Goal: Book appointment/travel/reservation

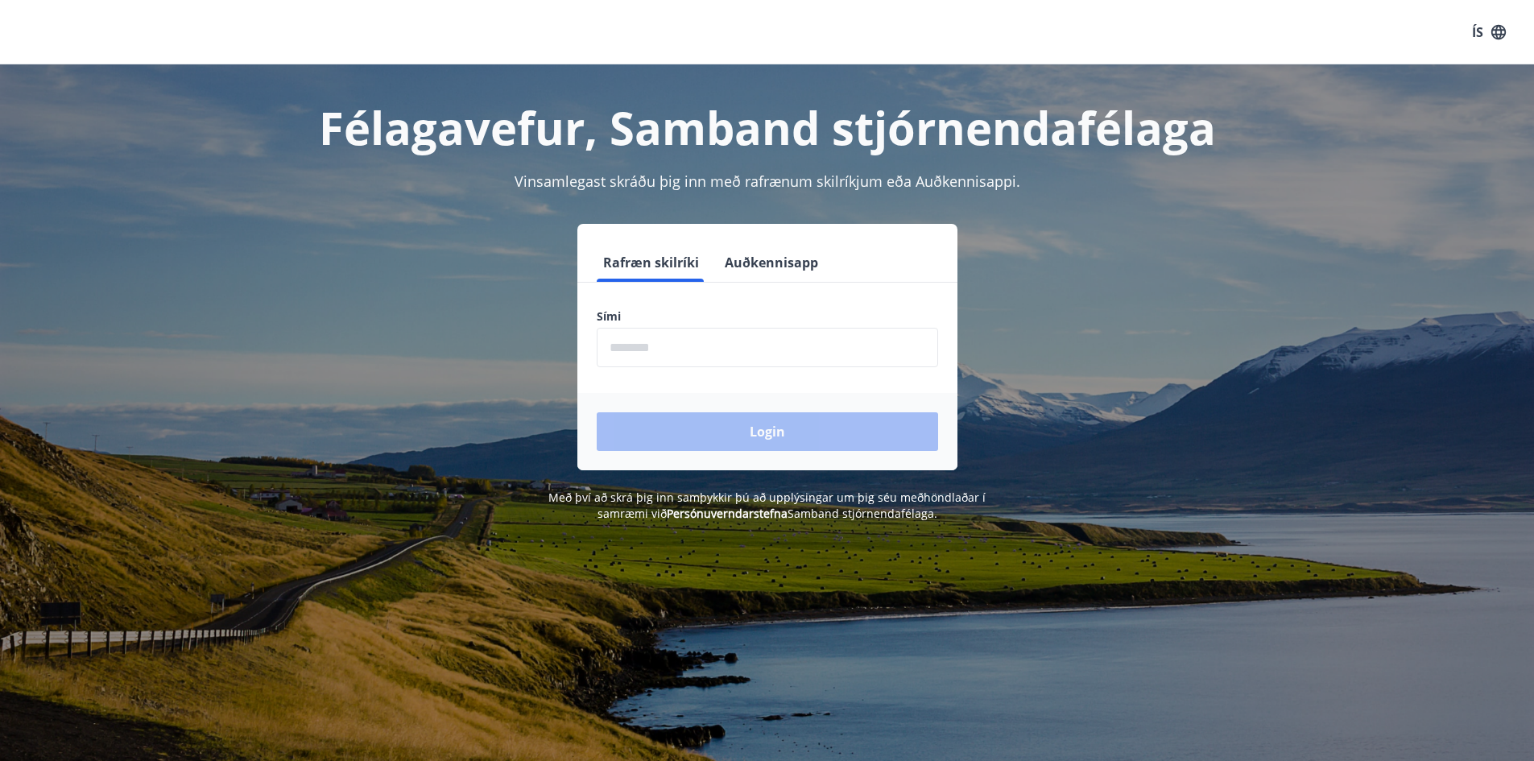
click at [633, 351] on input "phone" at bounding box center [767, 347] width 341 height 39
type input "********"
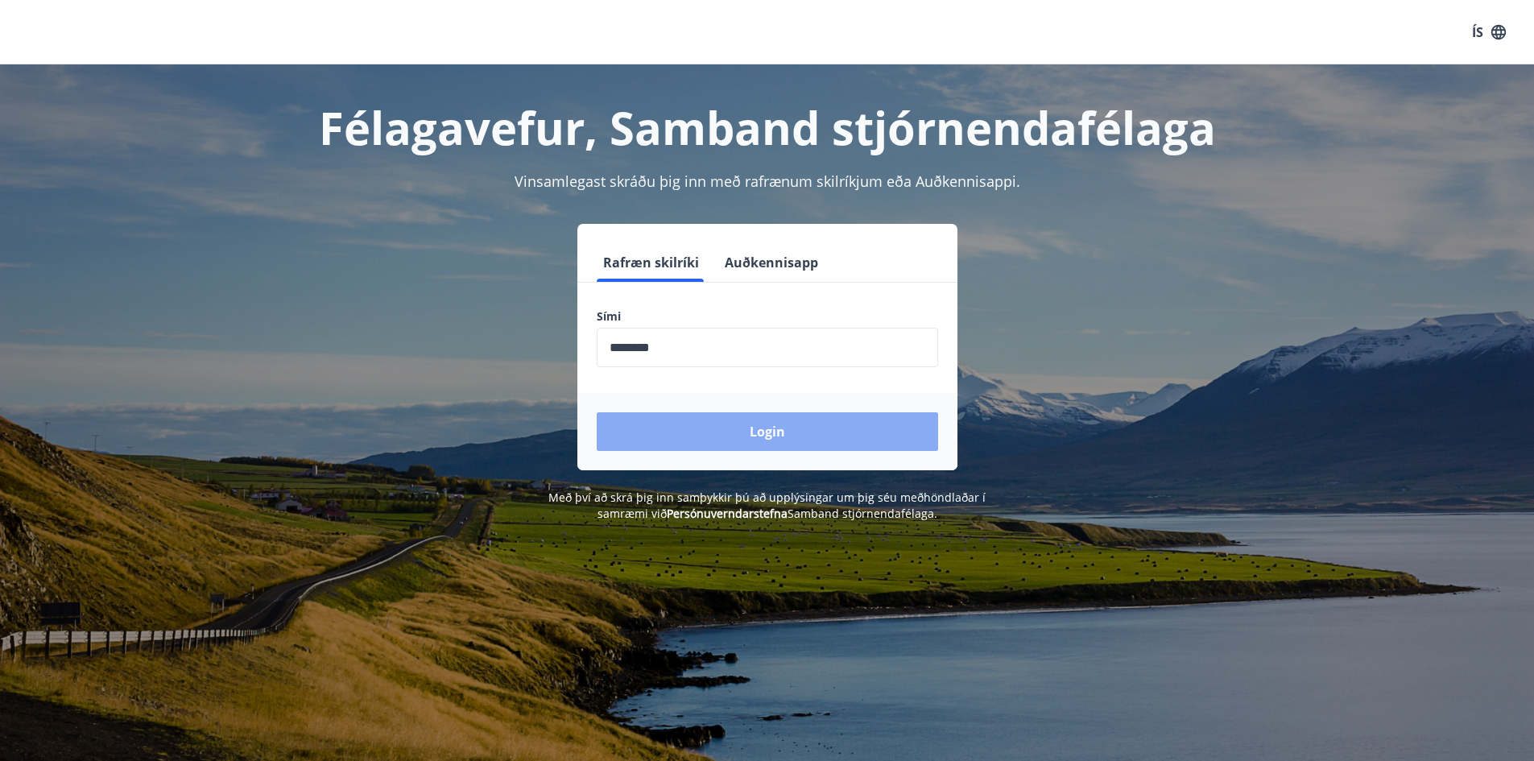
click at [746, 423] on button "Login" at bounding box center [767, 431] width 341 height 39
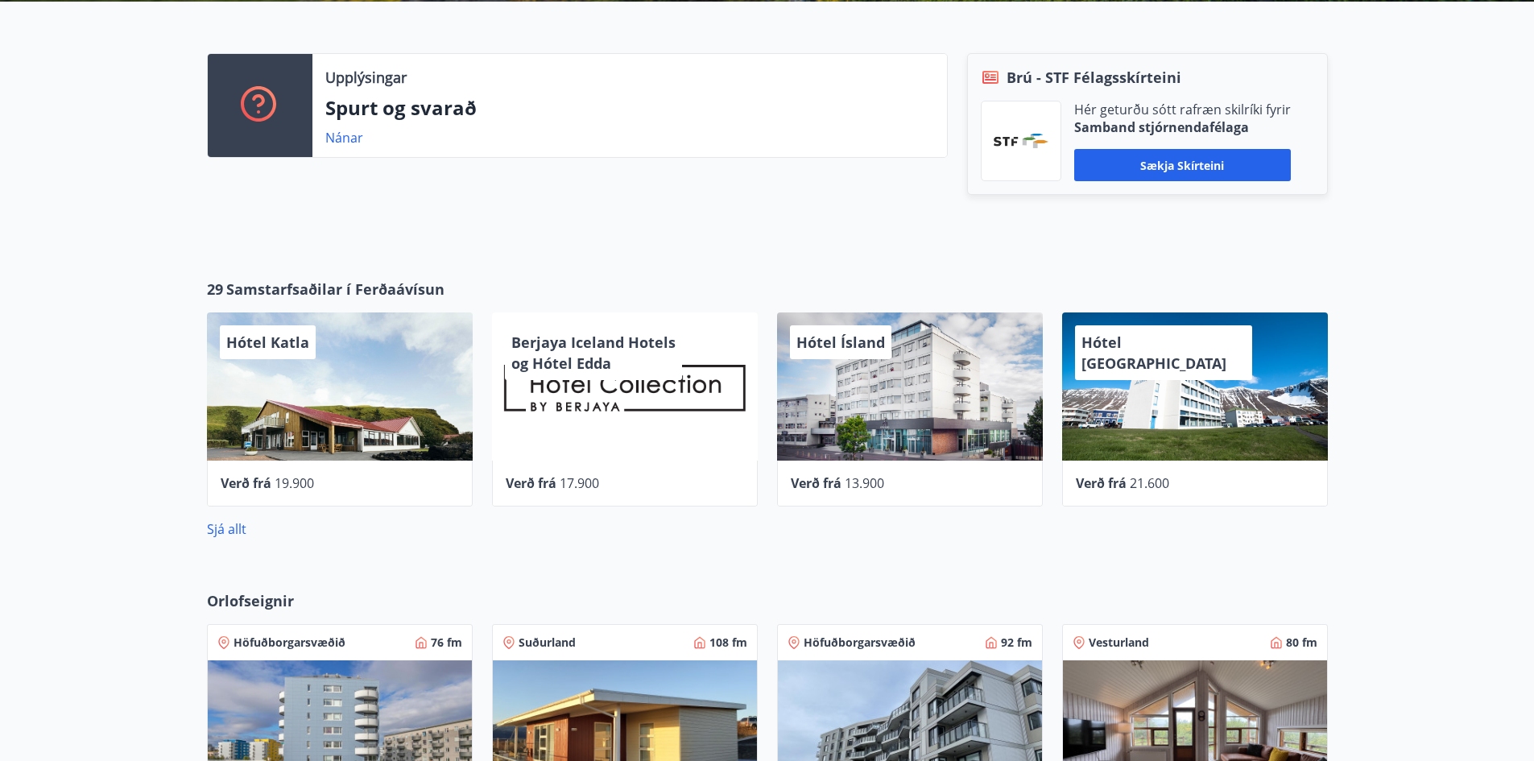
scroll to position [805, 0]
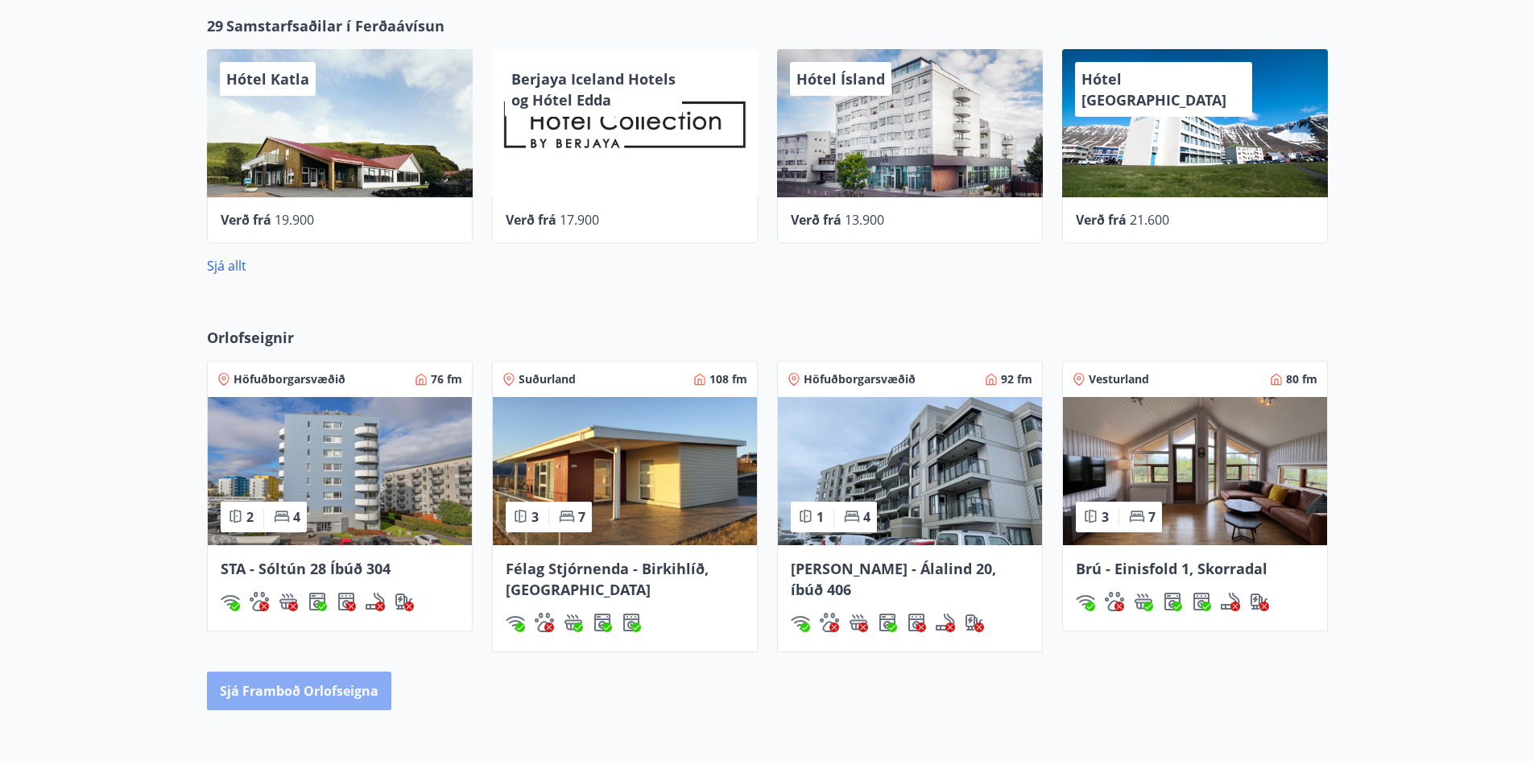
click at [273, 687] on button "Sjá framboð orlofseigna" at bounding box center [299, 691] width 184 height 39
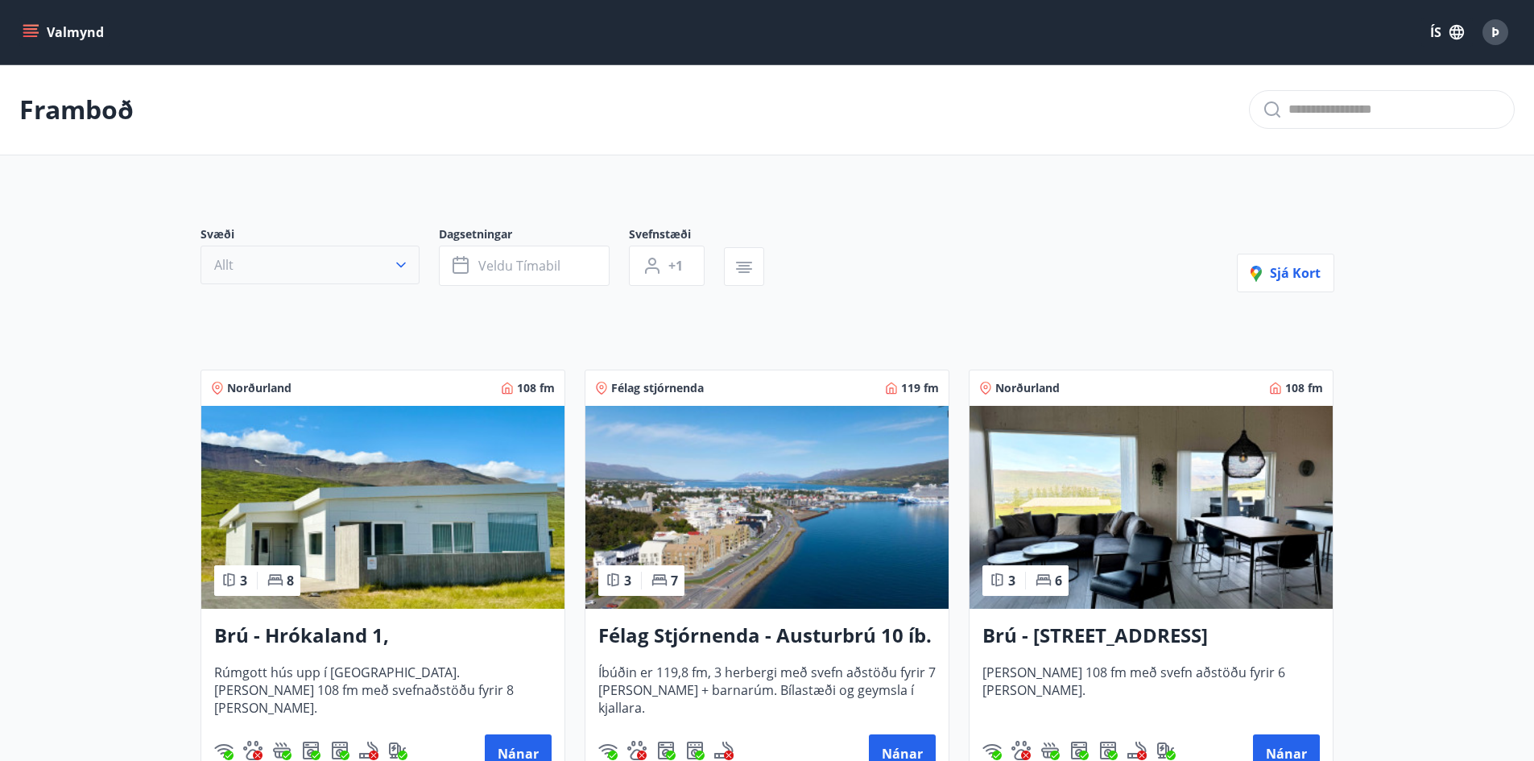
click at [382, 269] on button "Allt" at bounding box center [310, 265] width 219 height 39
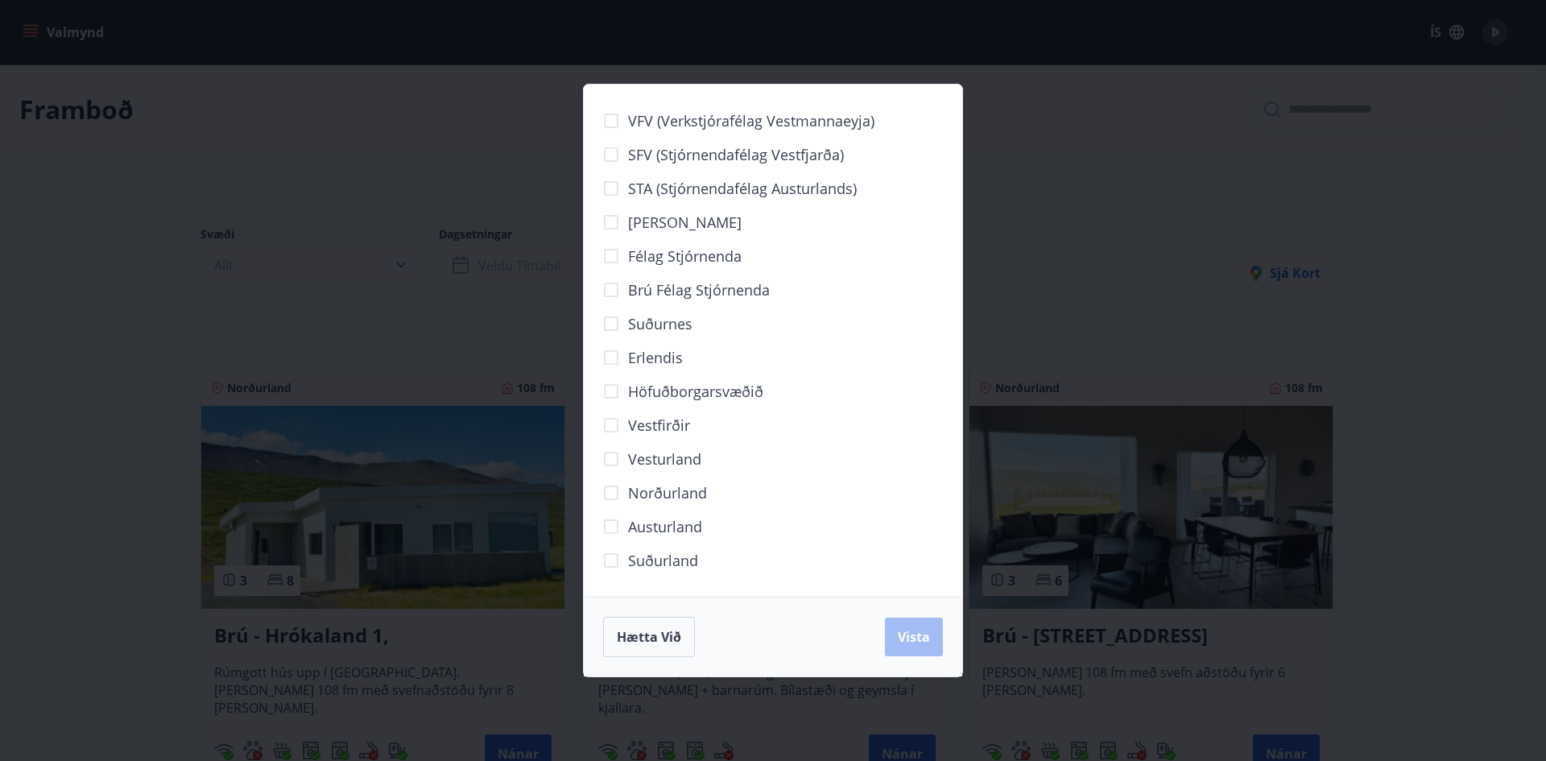
click at [85, 263] on div "VFV (Verkstjórafélag Vestmannaeyja) SFV (Stjórnendafélag Vestfjarða) STA (Stjór…" at bounding box center [773, 380] width 1546 height 761
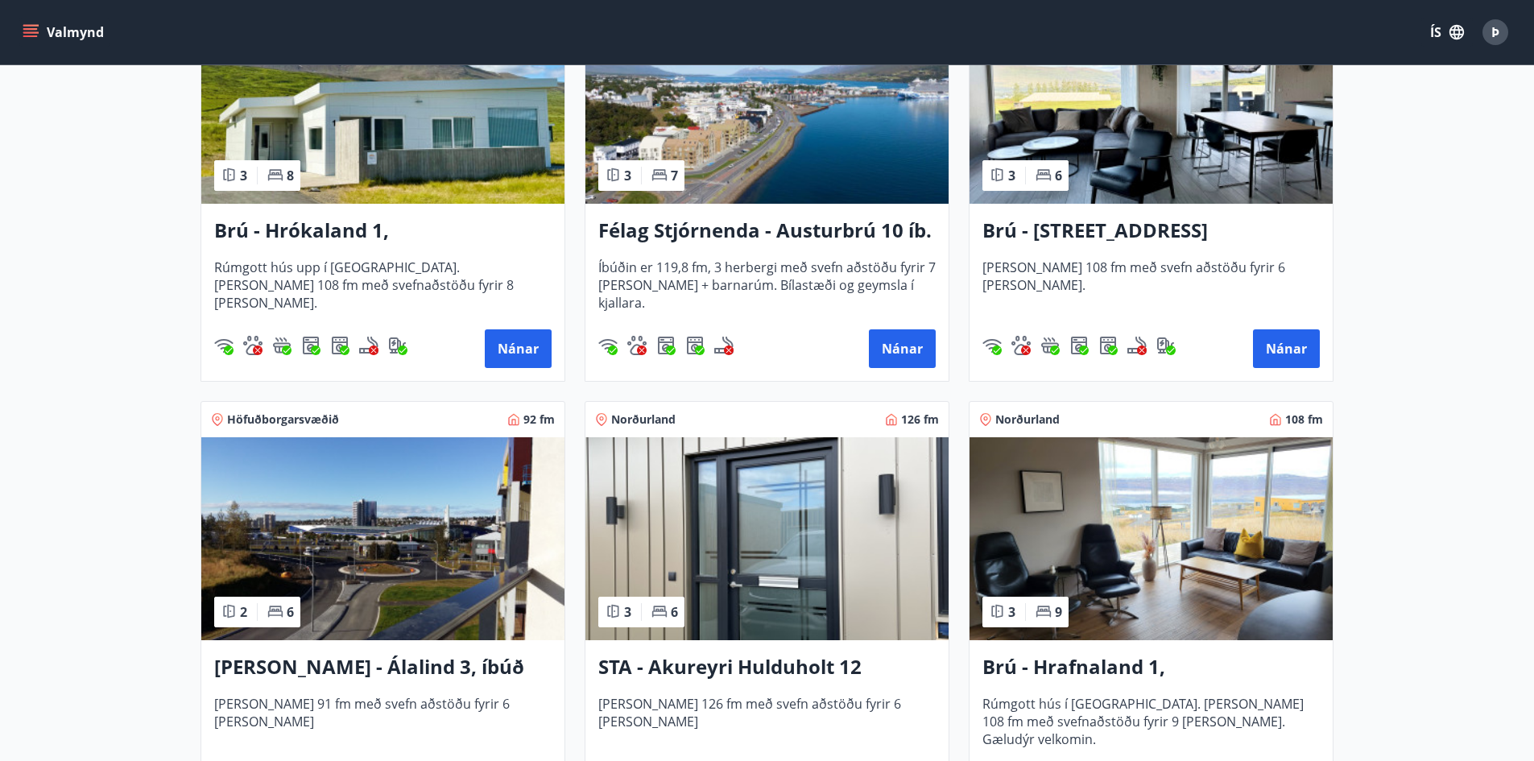
scroll to position [81, 0]
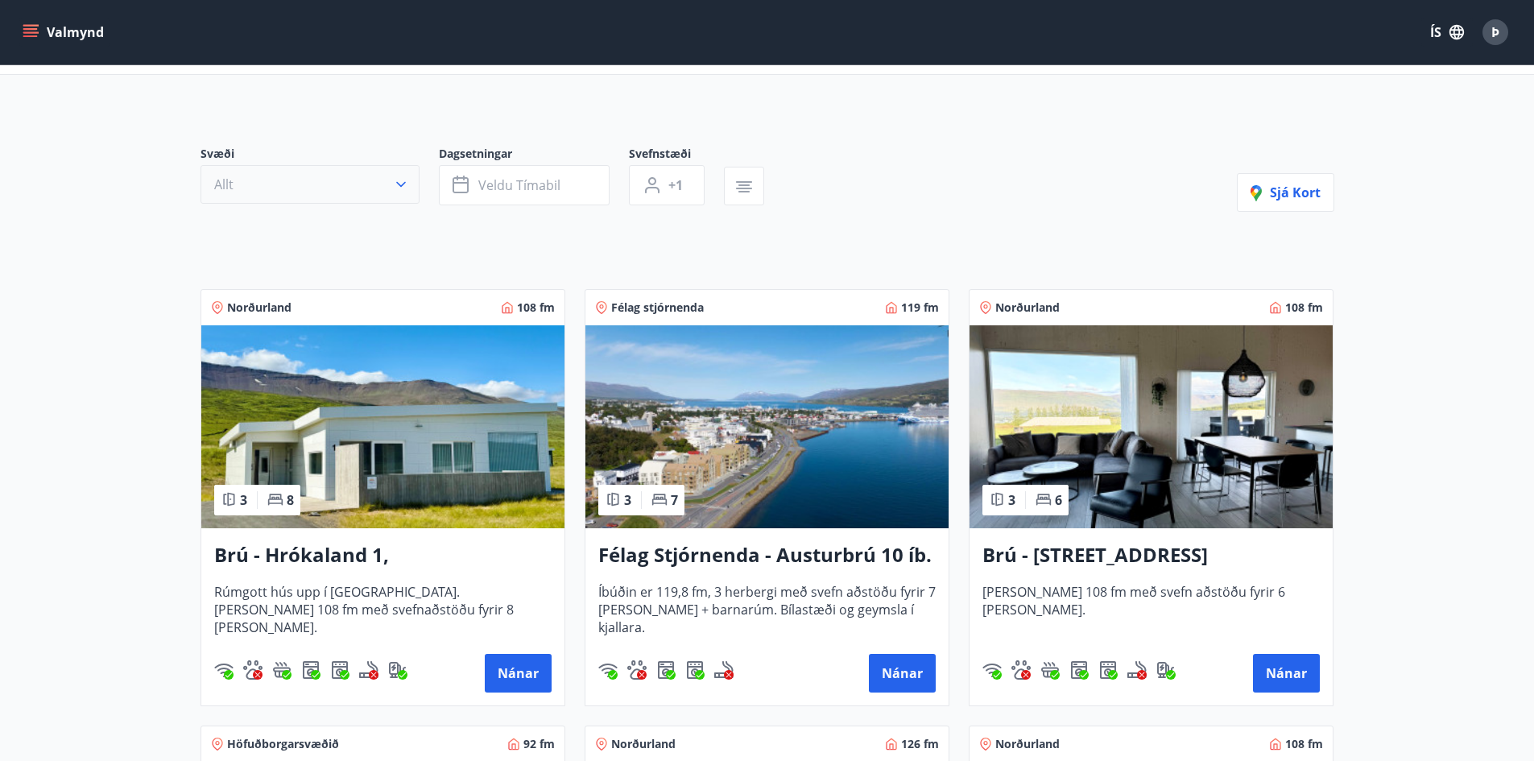
click at [391, 182] on button "Allt" at bounding box center [310, 184] width 219 height 39
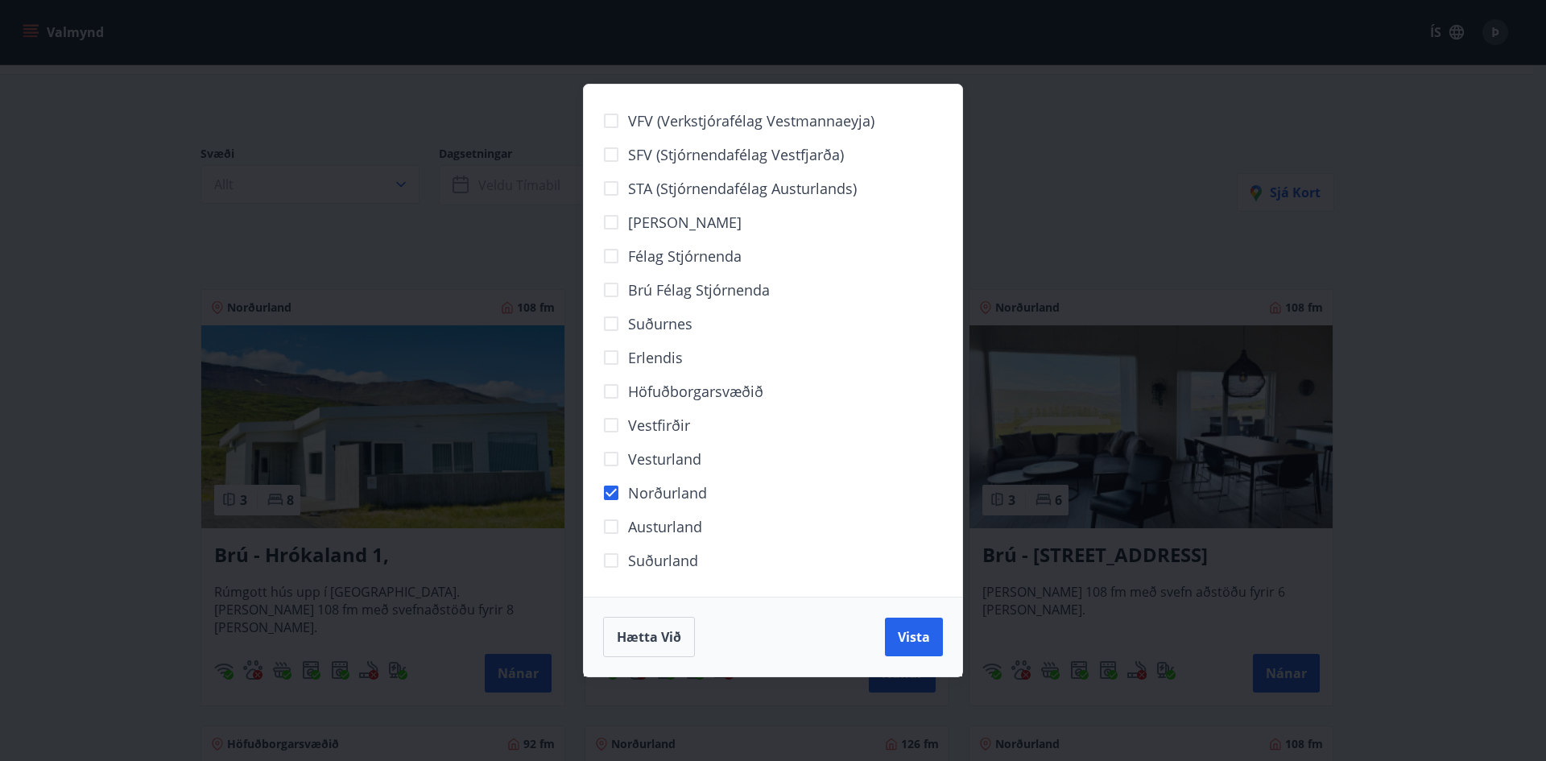
click at [908, 639] on span "Vista" at bounding box center [914, 637] width 32 height 18
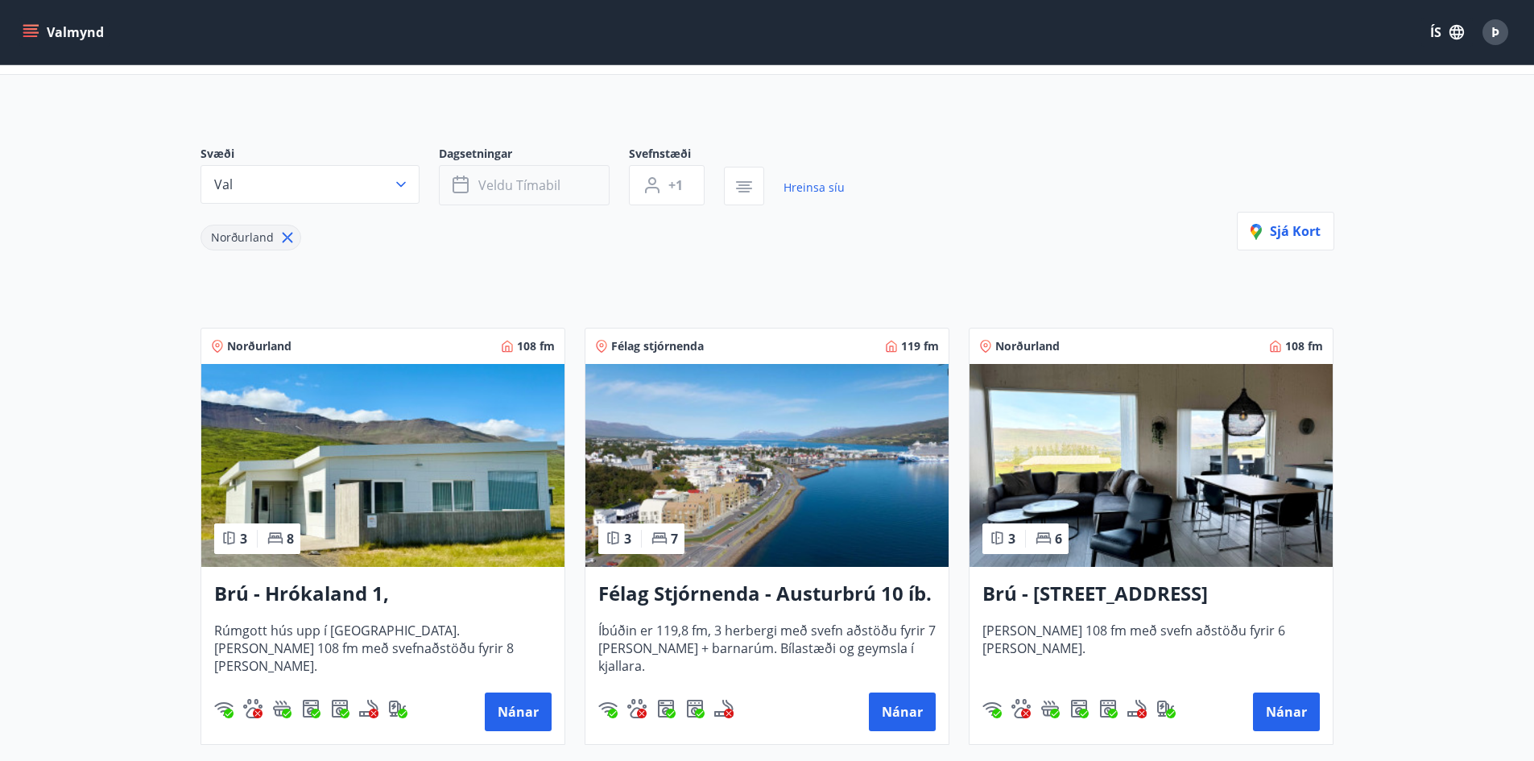
click at [548, 188] on span "Veldu tímabil" at bounding box center [519, 185] width 82 height 18
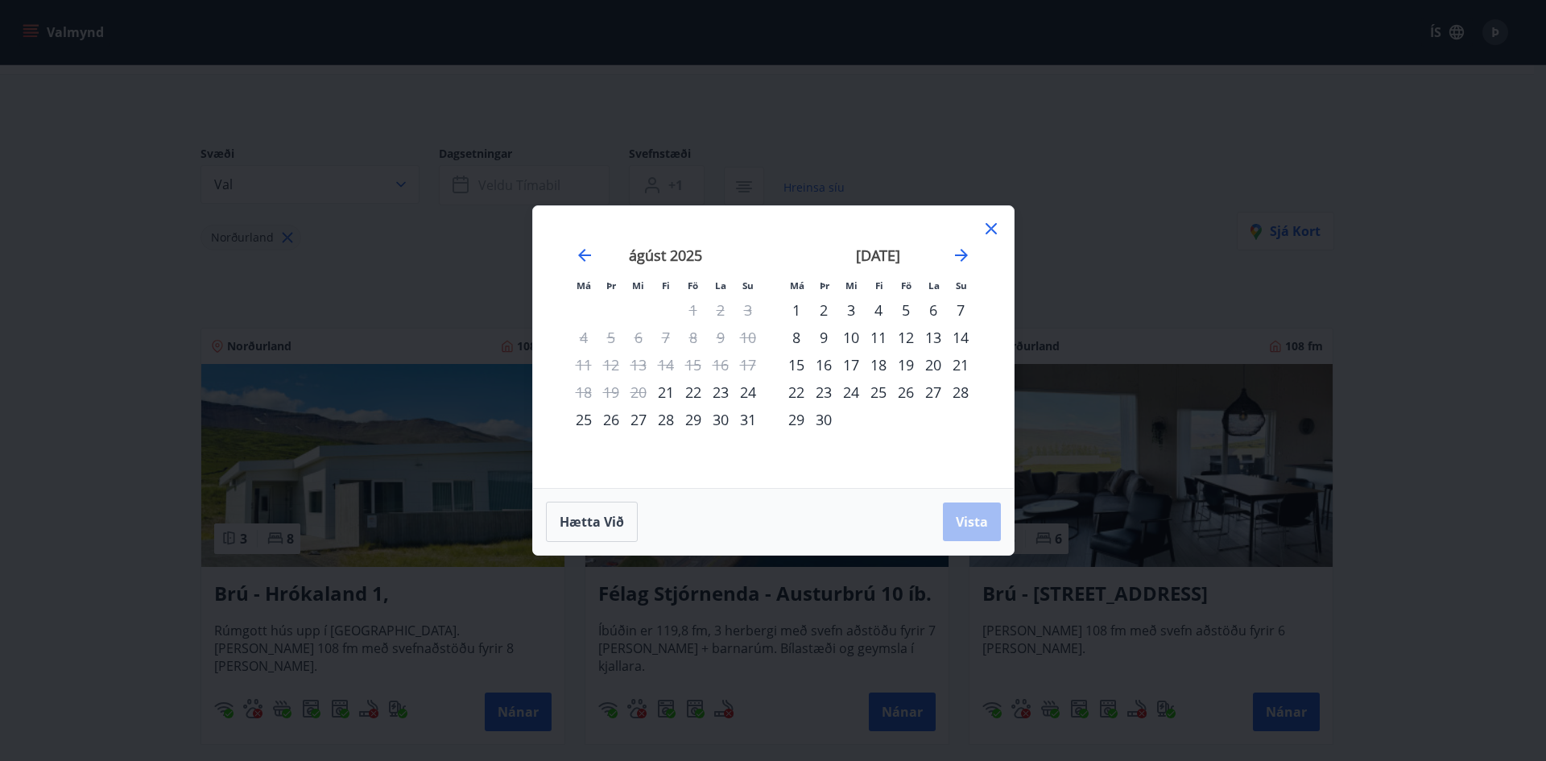
click at [689, 419] on div "29" at bounding box center [693, 419] width 27 height 27
click at [794, 306] on div "1" at bounding box center [796, 309] width 27 height 27
click at [969, 521] on span "Vista" at bounding box center [972, 522] width 32 height 18
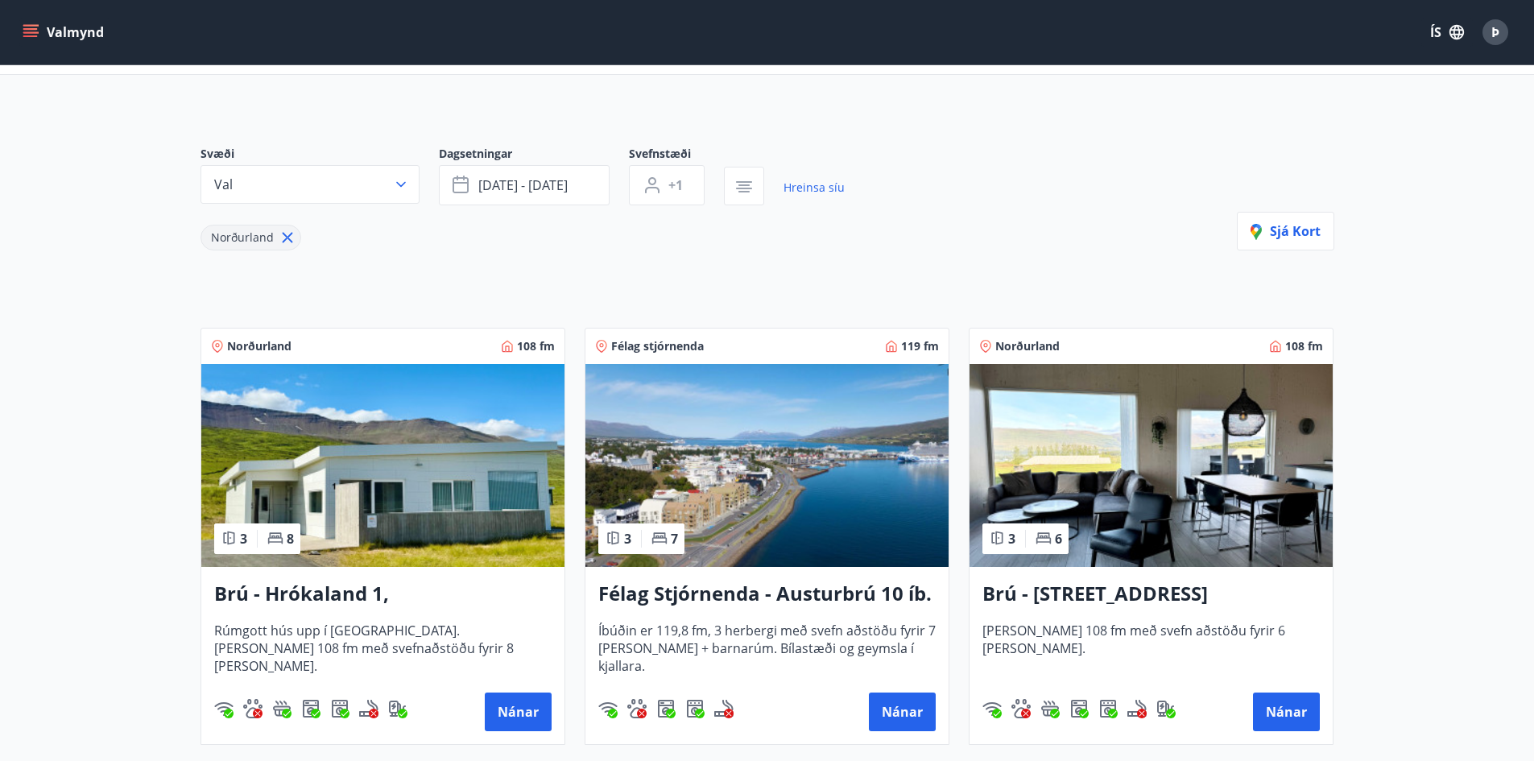
scroll to position [2, 0]
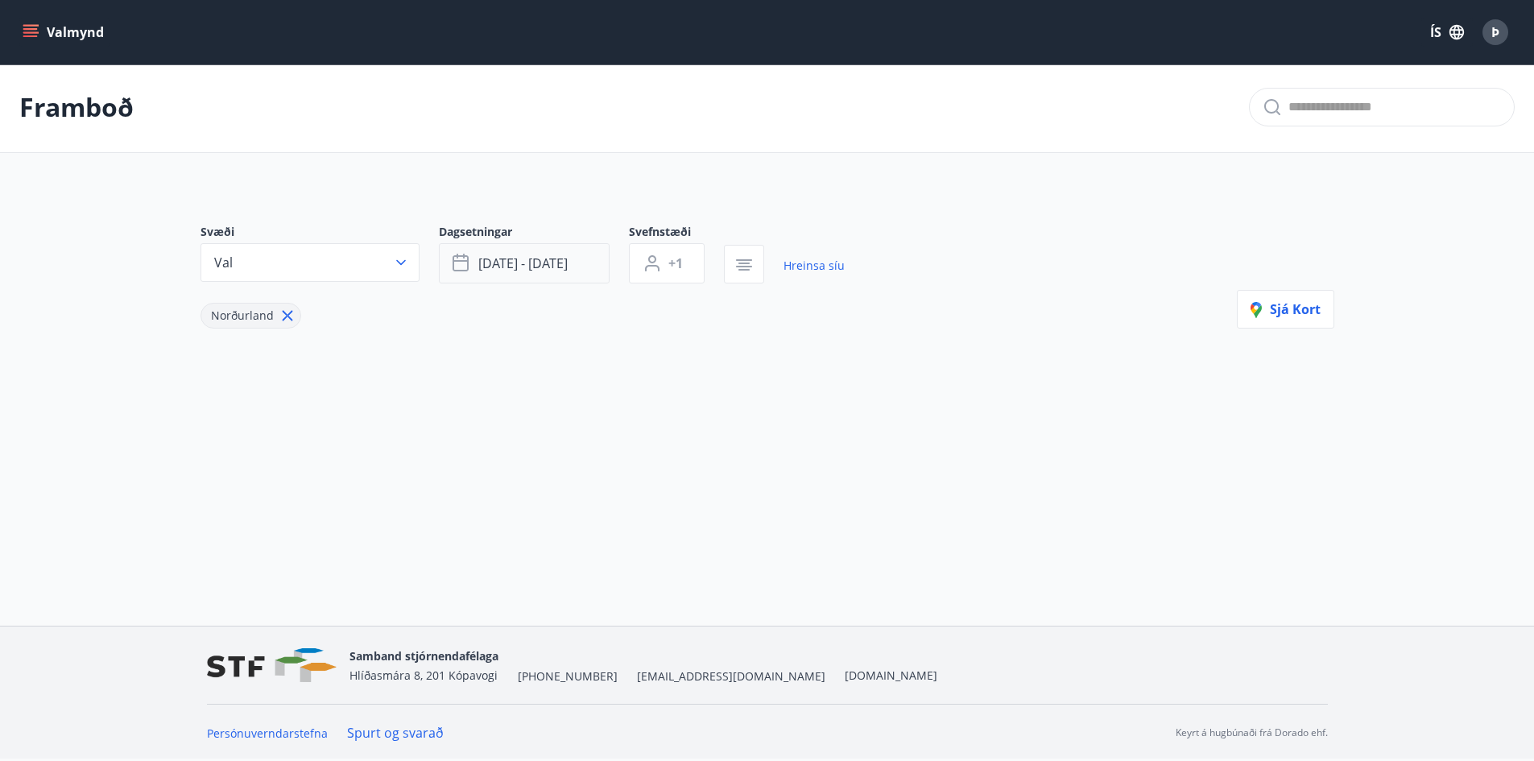
click at [573, 266] on button "[DATE] - [DATE]" at bounding box center [524, 263] width 171 height 40
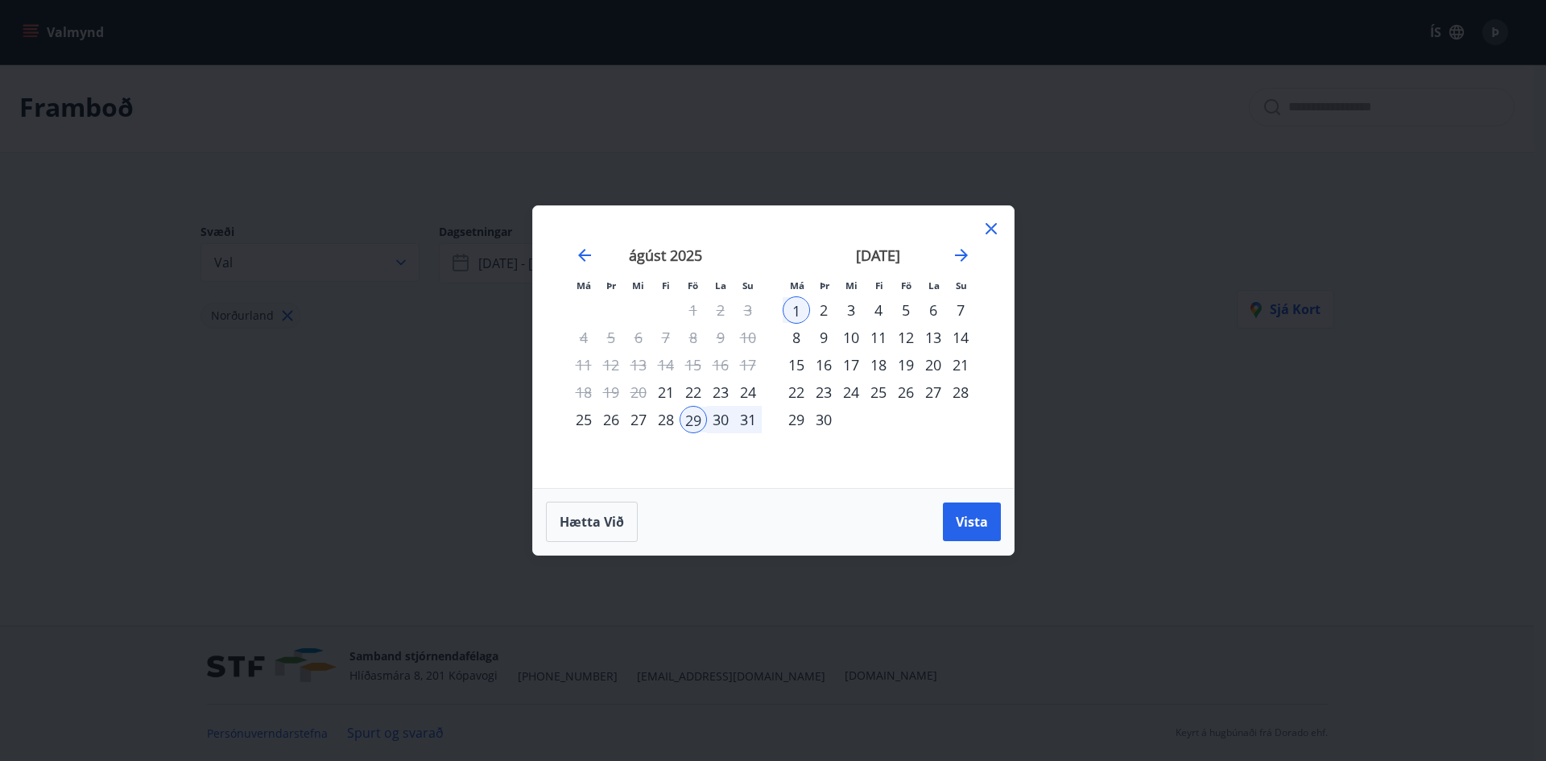
click at [660, 422] on div "28" at bounding box center [665, 419] width 27 height 27
drag, startPoint x: 694, startPoint y: 414, endPoint x: 711, endPoint y: 430, distance: 23.4
click at [694, 415] on div "29" at bounding box center [693, 419] width 27 height 27
click at [966, 526] on span "Vista" at bounding box center [972, 522] width 32 height 18
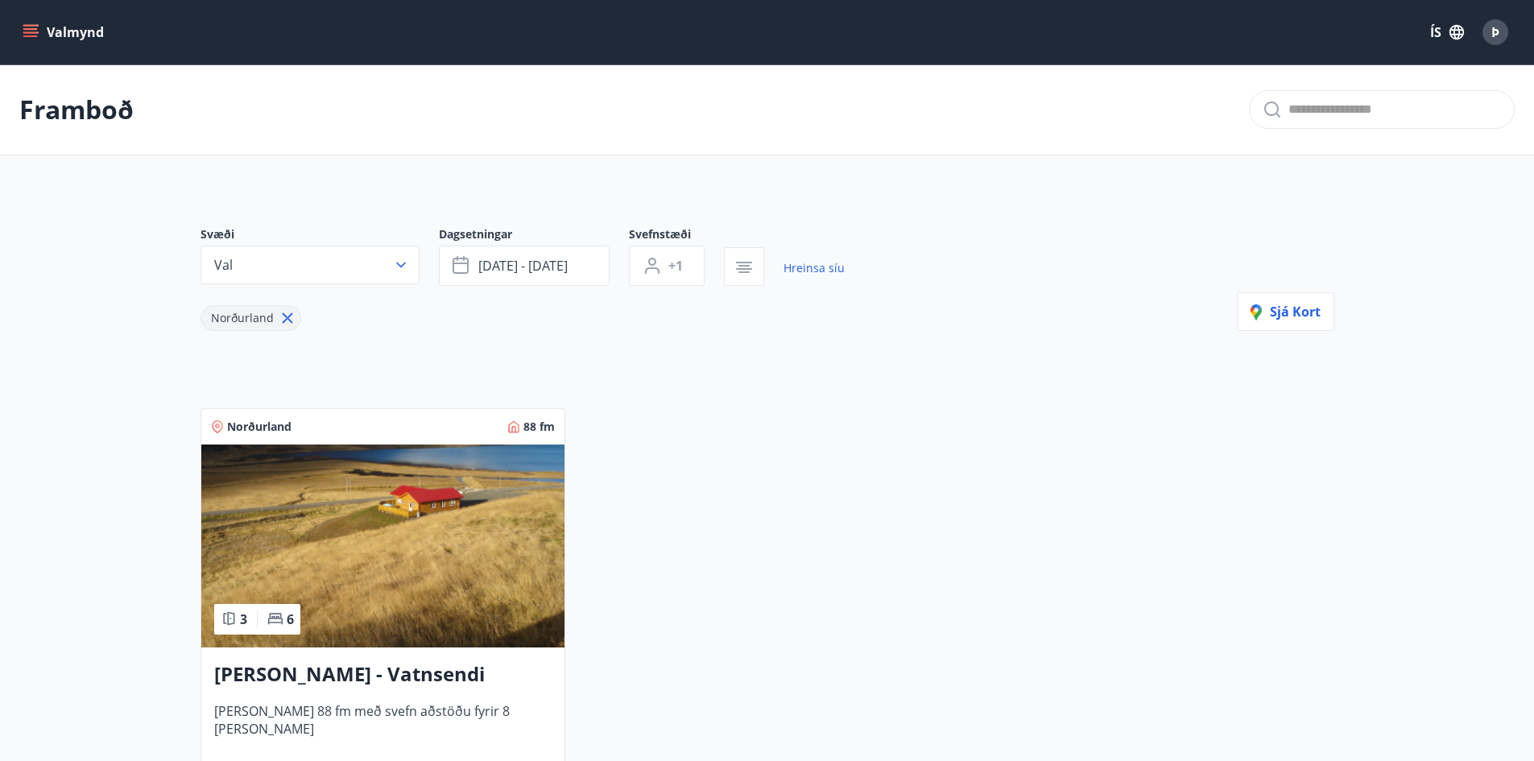
click at [48, 110] on p "Framboð" at bounding box center [76, 109] width 114 height 35
click at [32, 30] on icon "menu" at bounding box center [30, 29] width 14 height 2
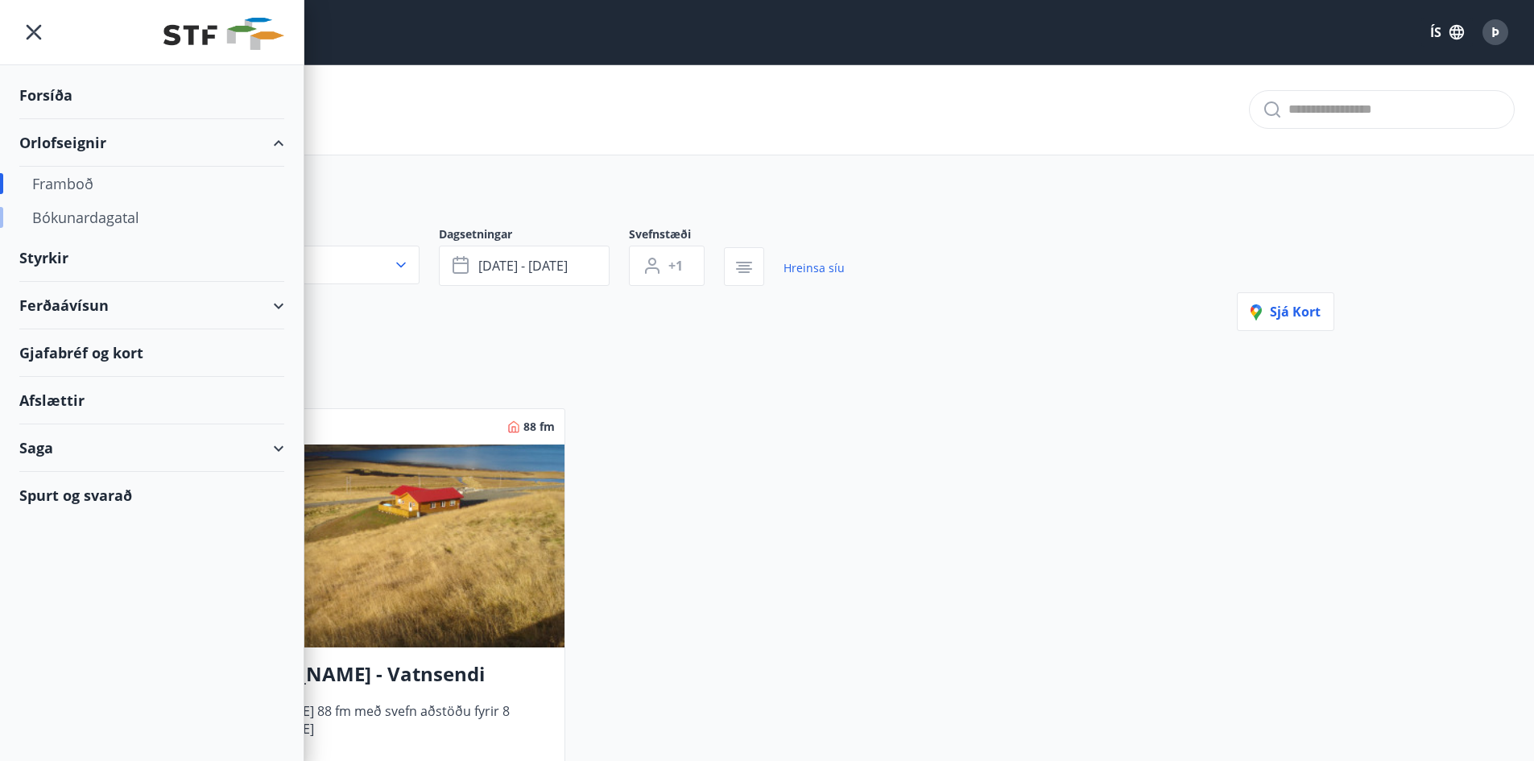
click at [66, 219] on div "Bókunardagatal" at bounding box center [151, 218] width 239 height 34
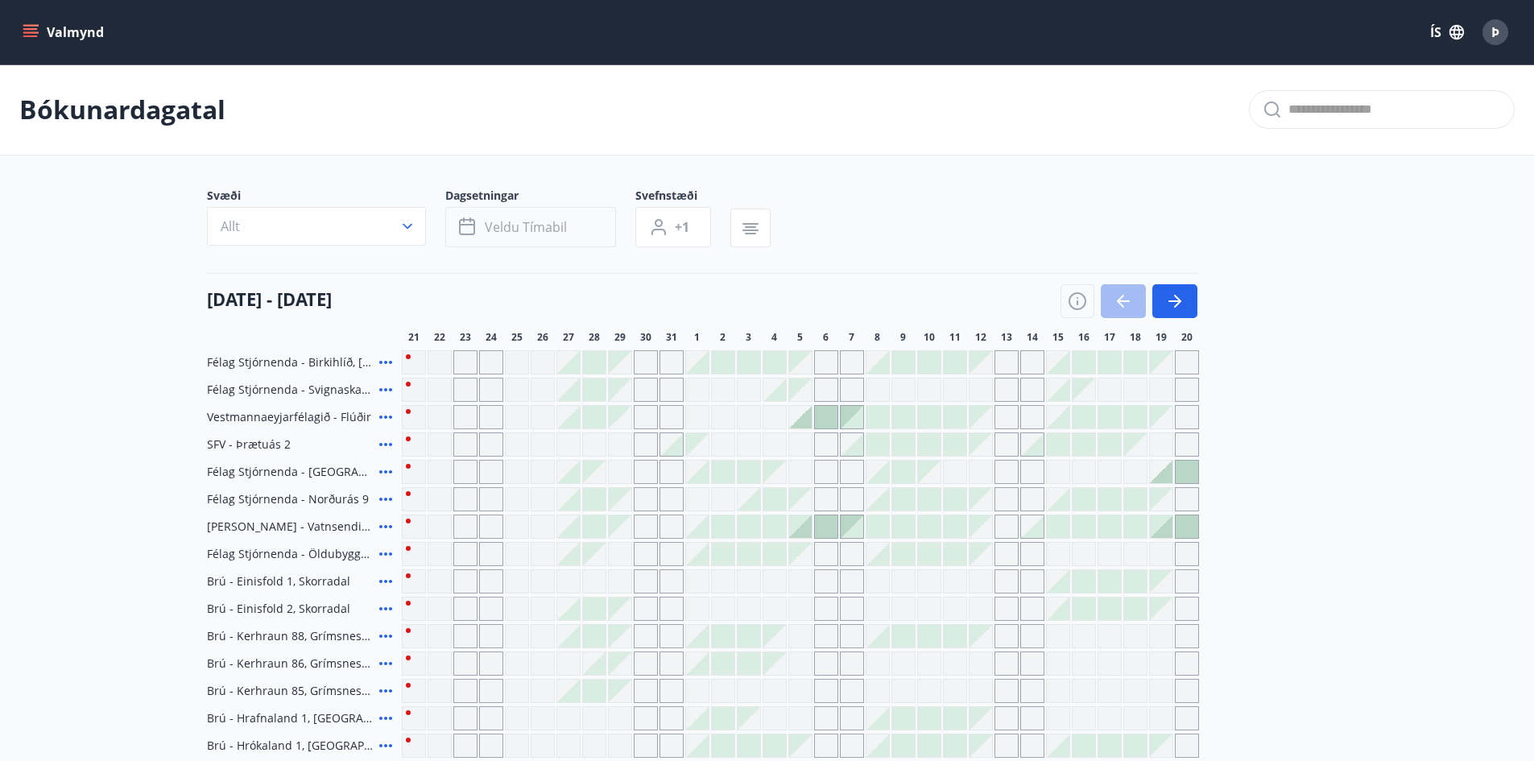
click at [525, 227] on span "Veldu tímabil" at bounding box center [526, 227] width 82 height 18
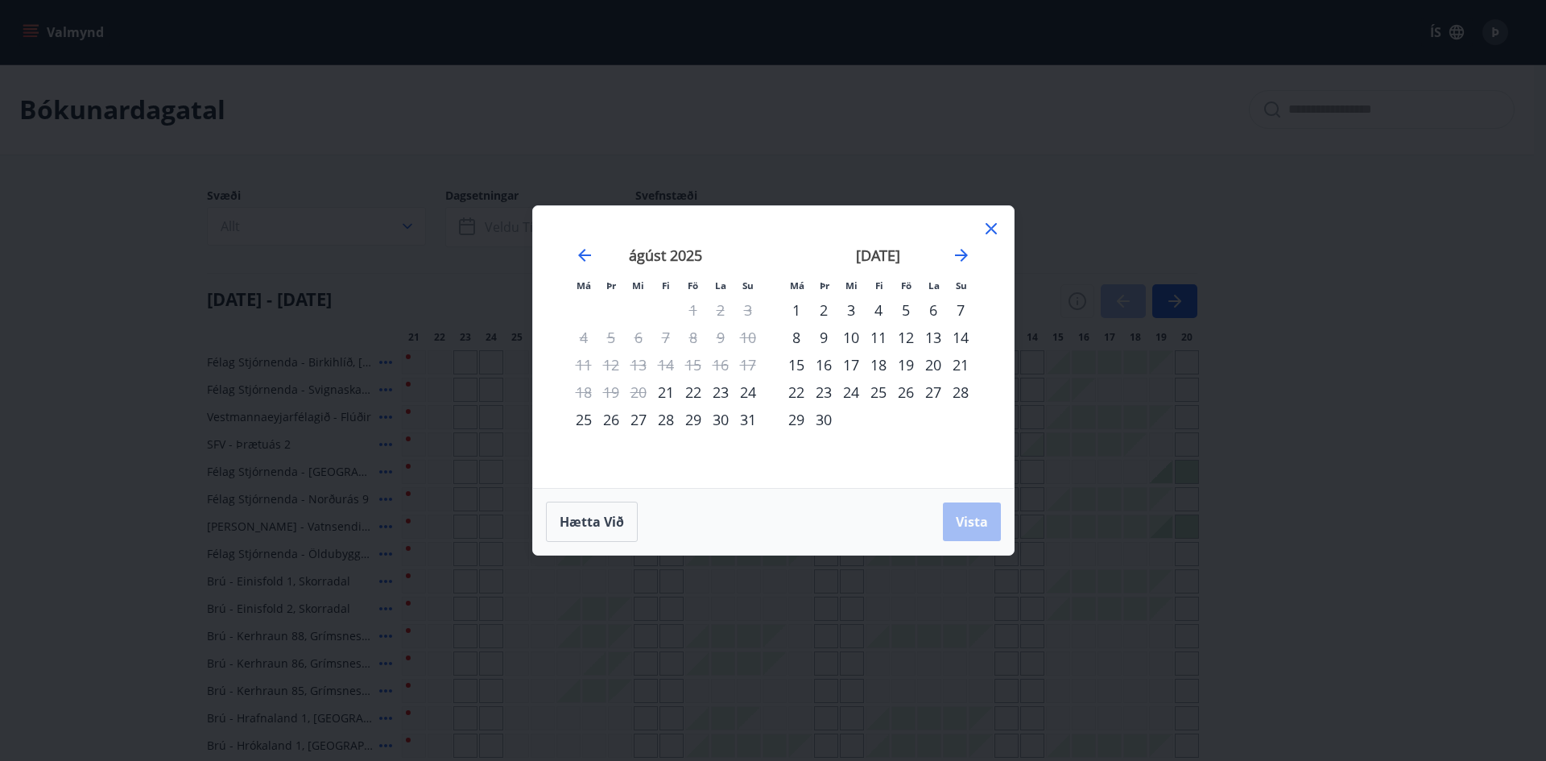
click at [692, 422] on div "29" at bounding box center [693, 419] width 27 height 27
click at [796, 309] on div "1" at bounding box center [796, 309] width 27 height 27
click at [964, 516] on span "Vista" at bounding box center [972, 522] width 32 height 18
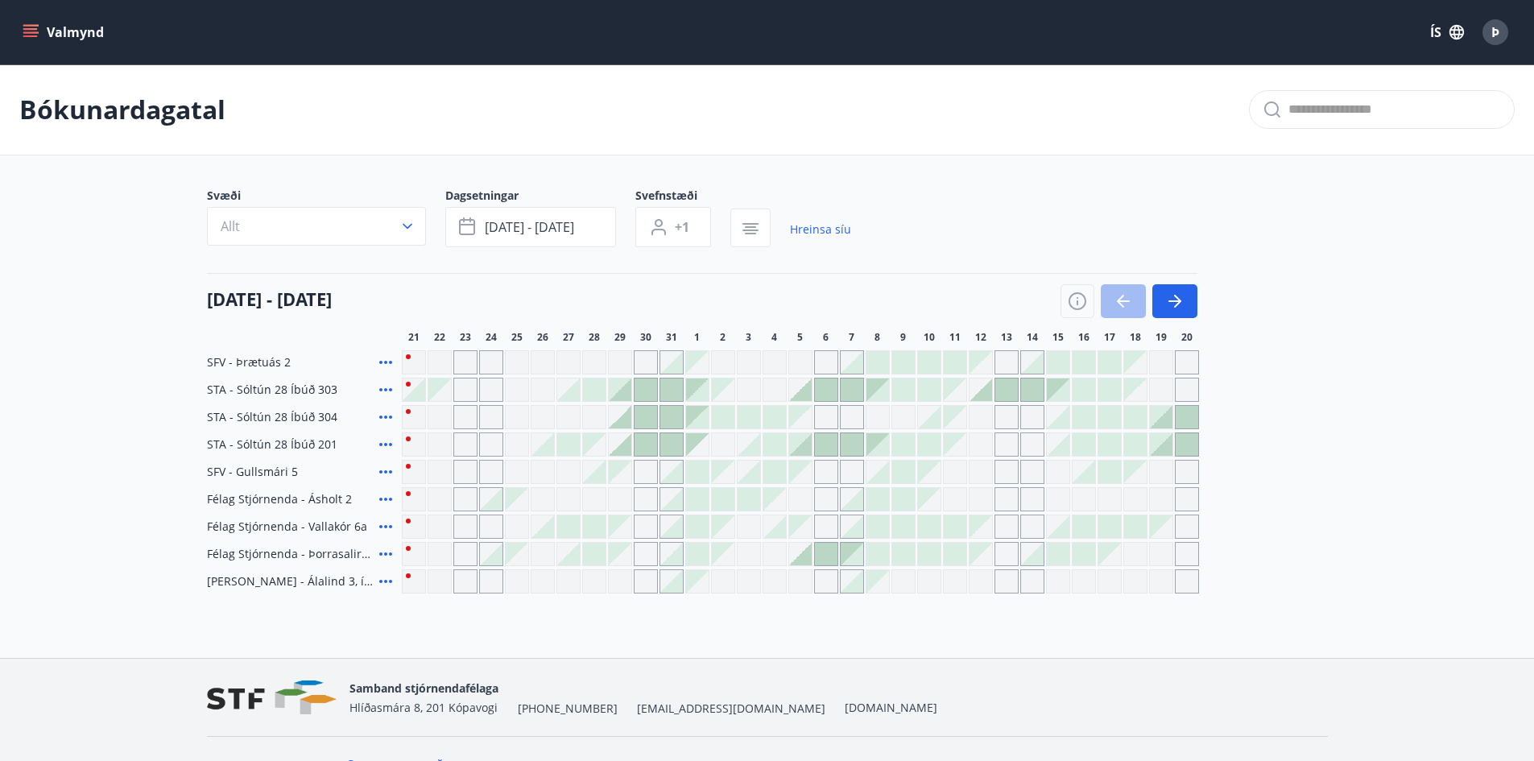
click at [381, 361] on icon at bounding box center [385, 362] width 19 height 19
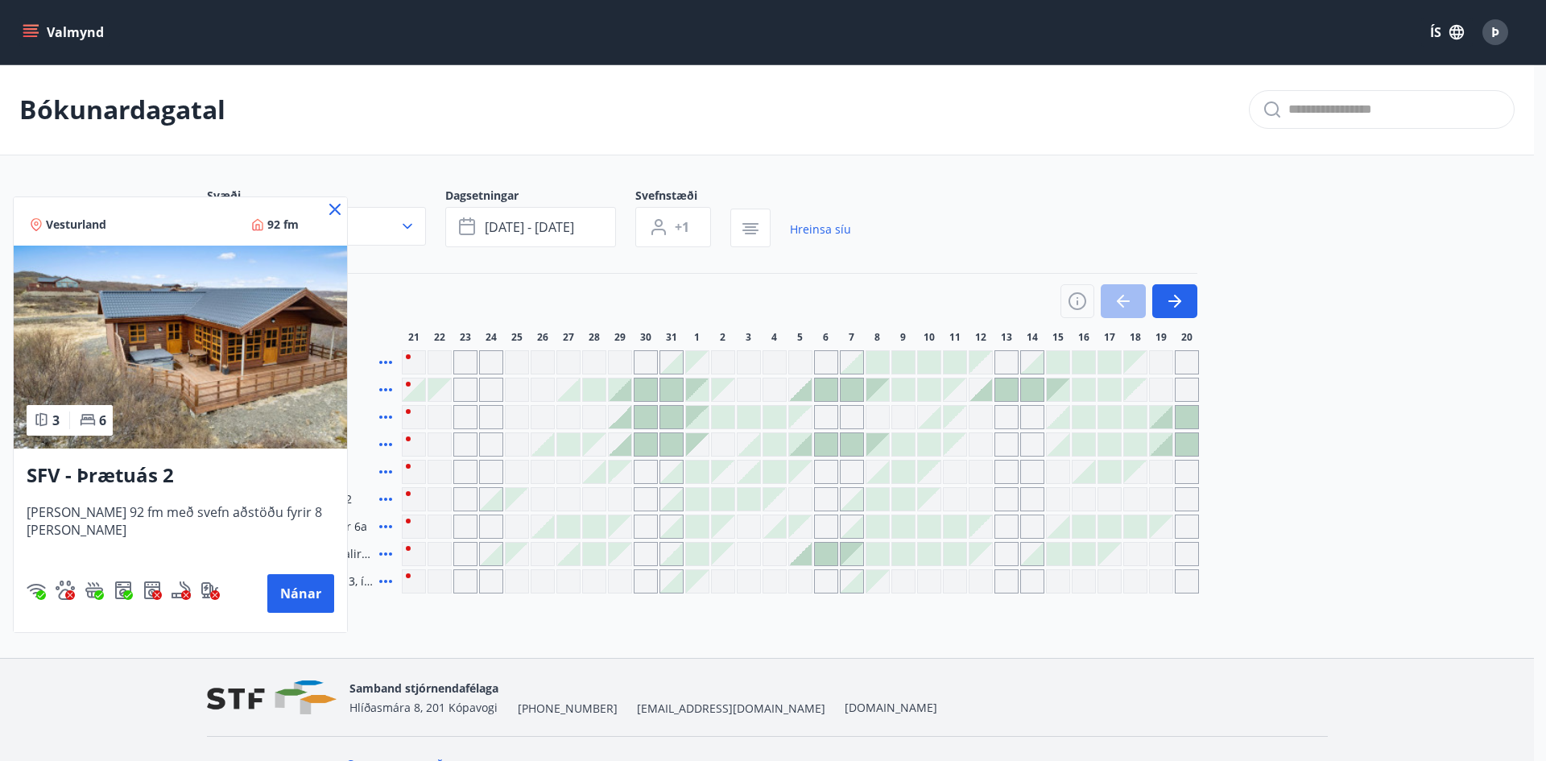
click at [480, 308] on div at bounding box center [773, 380] width 1546 height 761
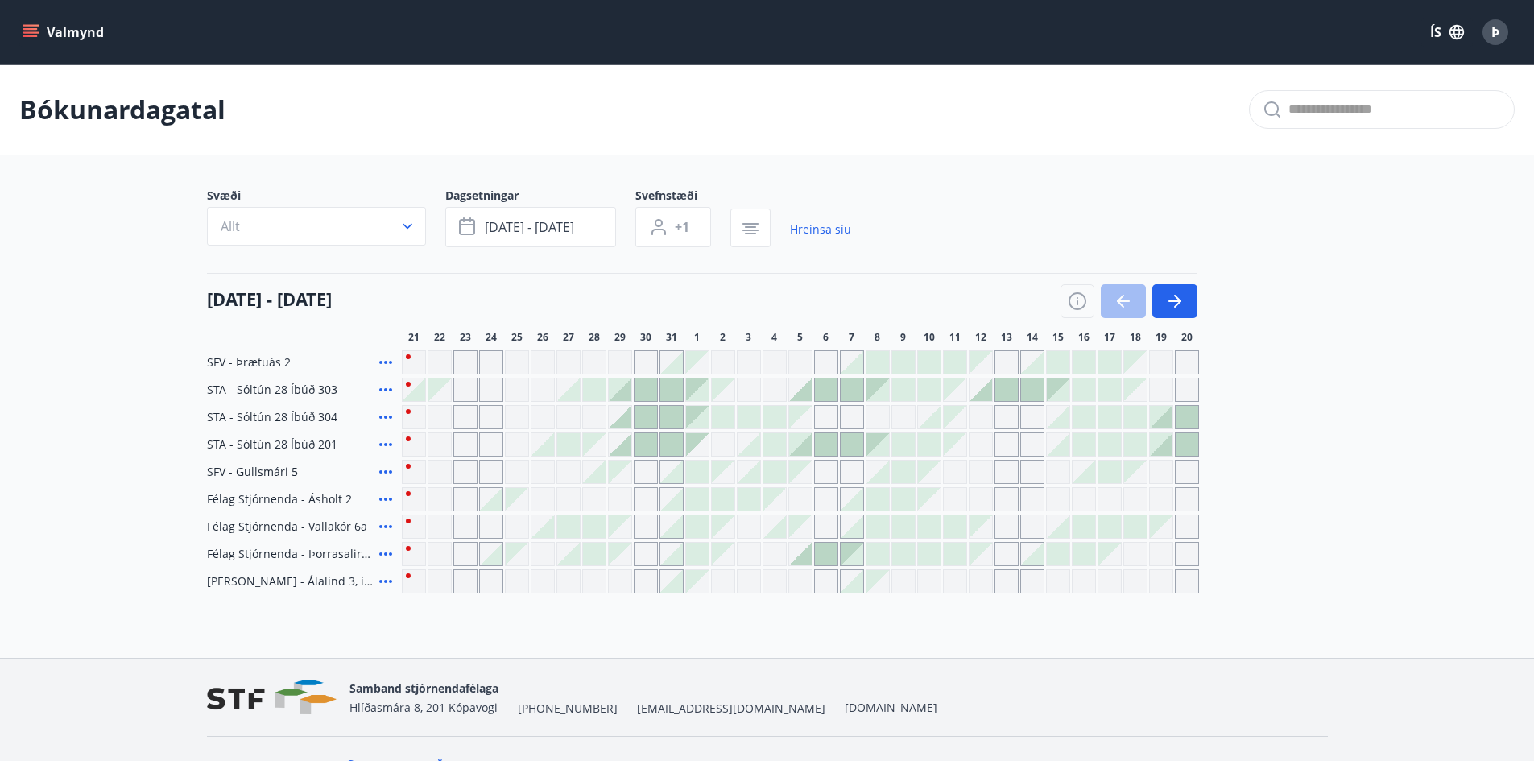
click at [652, 369] on div "Gráir dagar eru ekki bókanlegir" at bounding box center [646, 362] width 24 height 24
click at [1256, 460] on div "SFV - Þrætuás 2 [PERSON_NAME] eru ekki bókanlegir STA - Sóltún 28 Íbúð 303 STA …" at bounding box center [767, 471] width 1121 height 243
drag, startPoint x: 693, startPoint y: 384, endPoint x: 705, endPoint y: 462, distance: 79.0
click at [705, 462] on div "SFV - Þrætuás 2 STA - [GEOGRAPHIC_DATA] 28 Íbúð 303 STA - [GEOGRAPHIC_DATA] 28 …" at bounding box center [767, 471] width 1121 height 243
click at [46, 420] on main "Bókunardagatal Svæði Allt Dagsetningar [DATE] - [DATE] Svefnstæði +1 Hreinsa sí…" at bounding box center [767, 328] width 1534 height 529
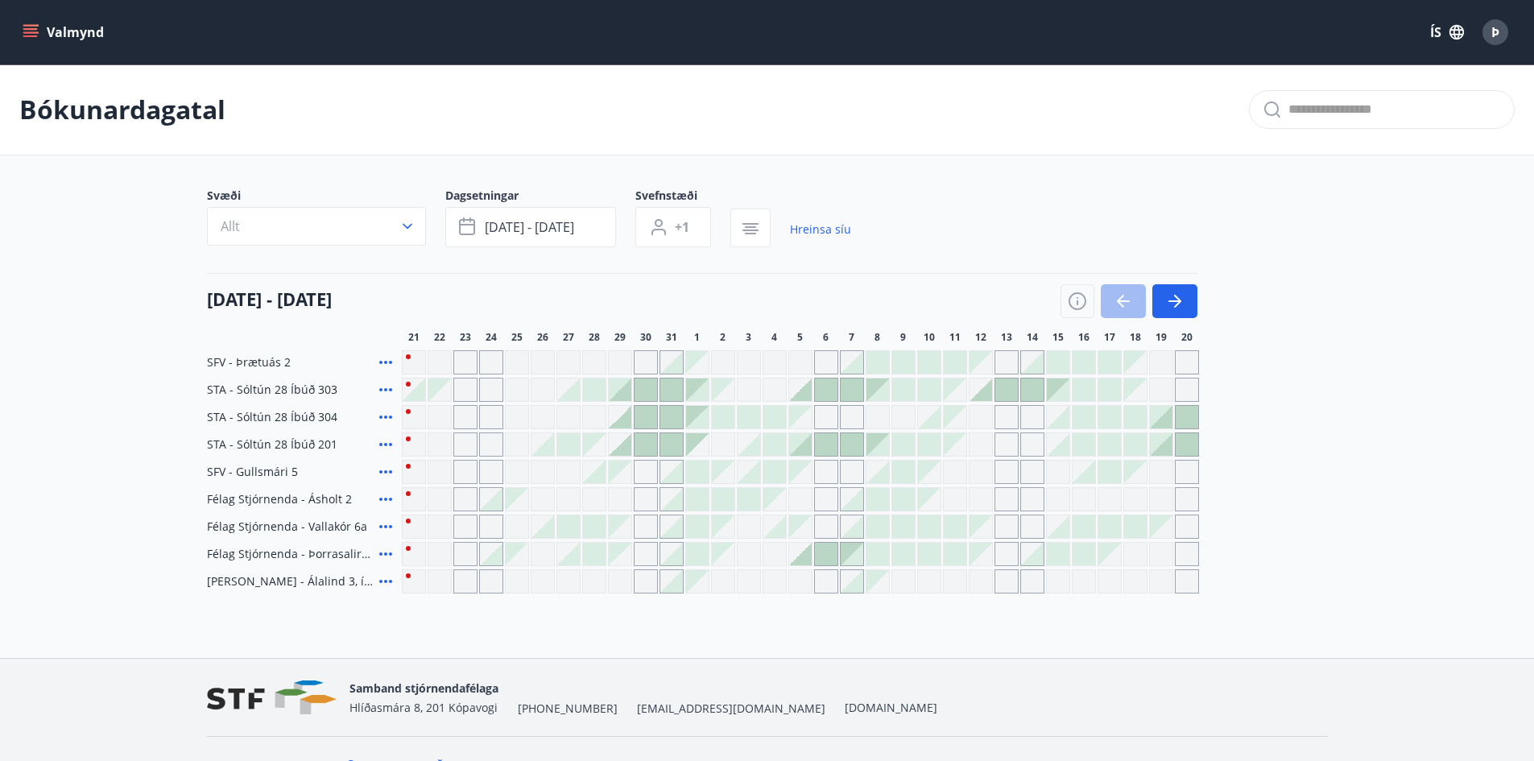
click at [677, 368] on div at bounding box center [671, 362] width 23 height 23
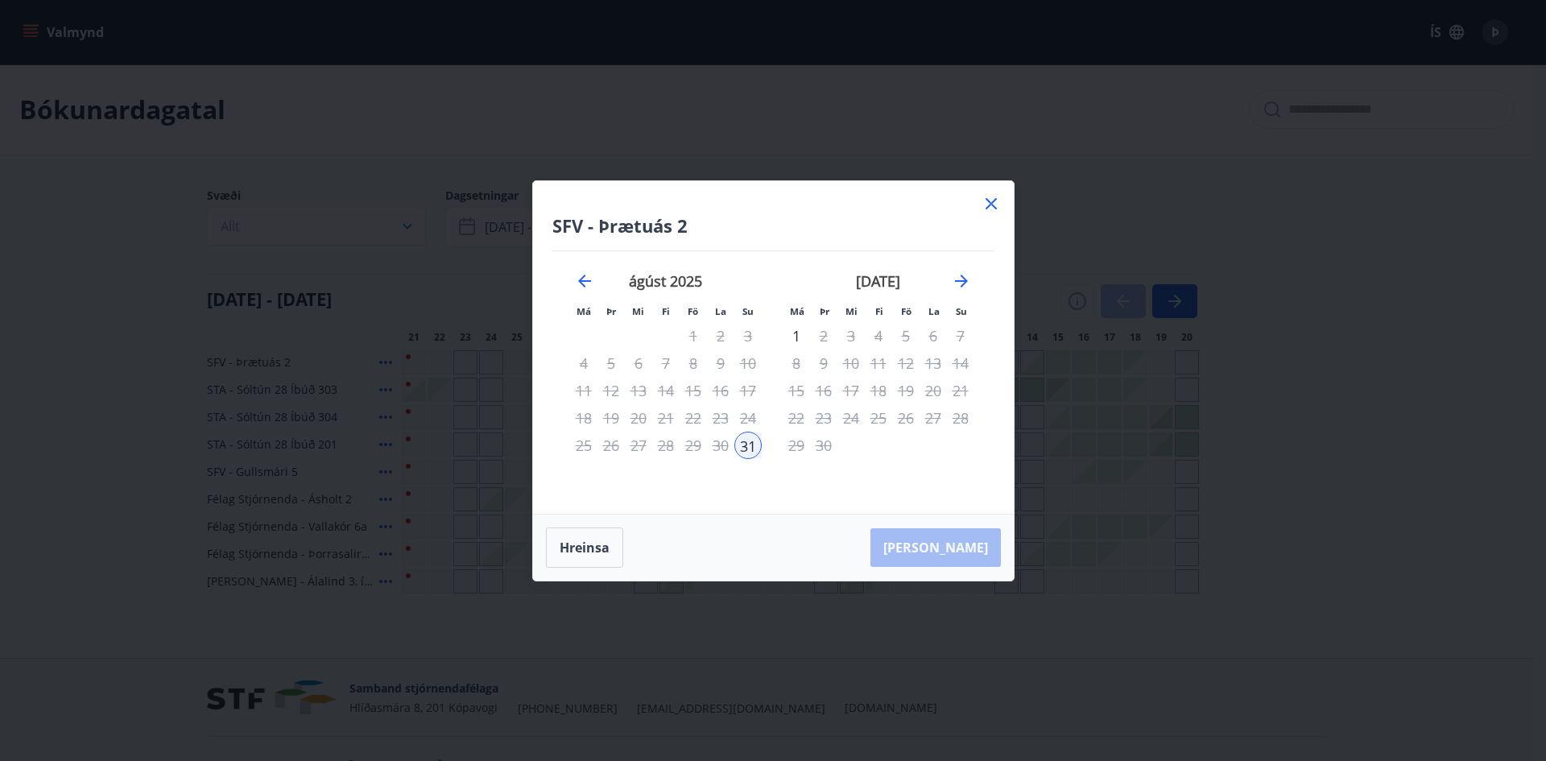
click at [992, 204] on icon at bounding box center [991, 203] width 11 height 11
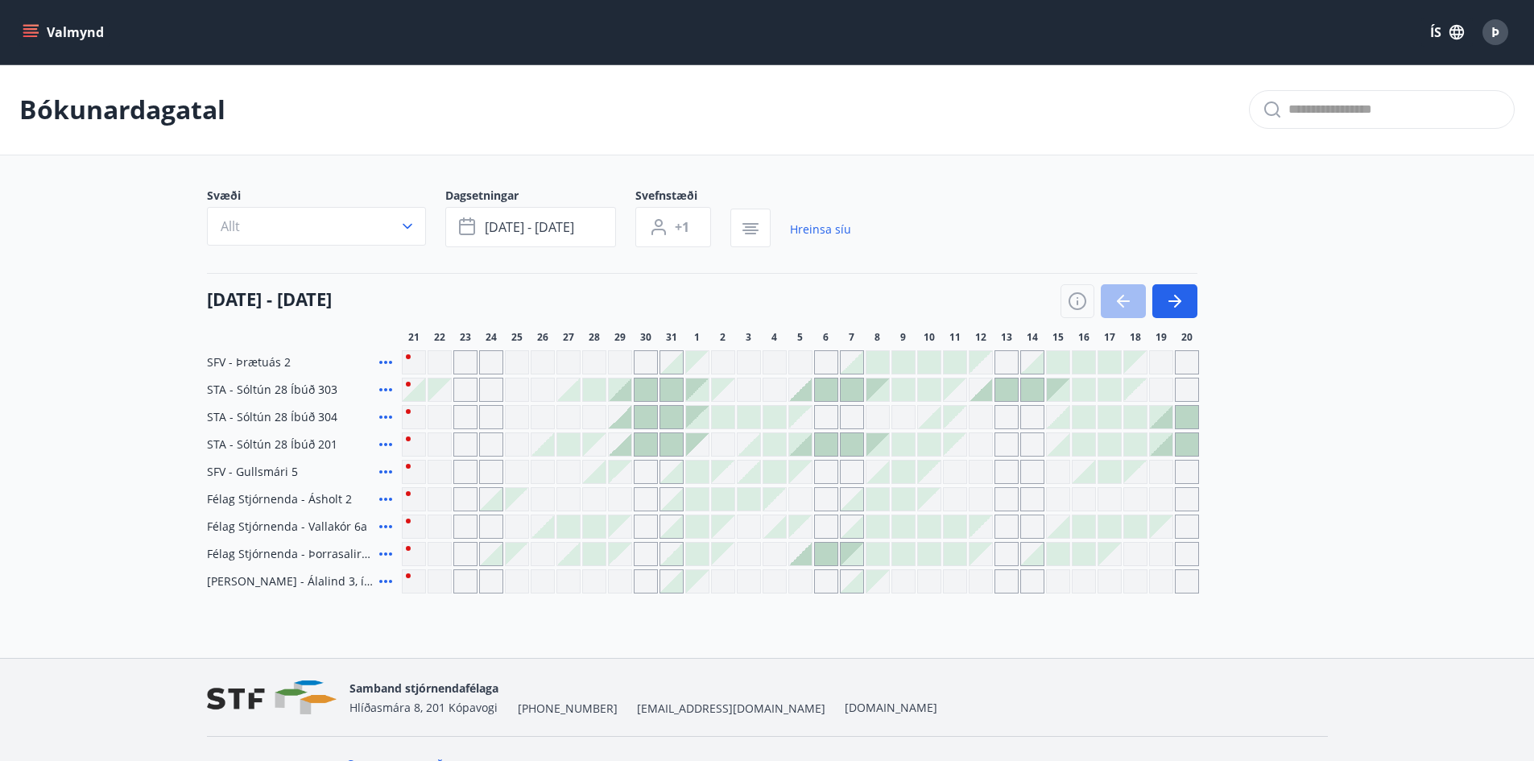
click at [383, 445] on icon at bounding box center [385, 444] width 19 height 19
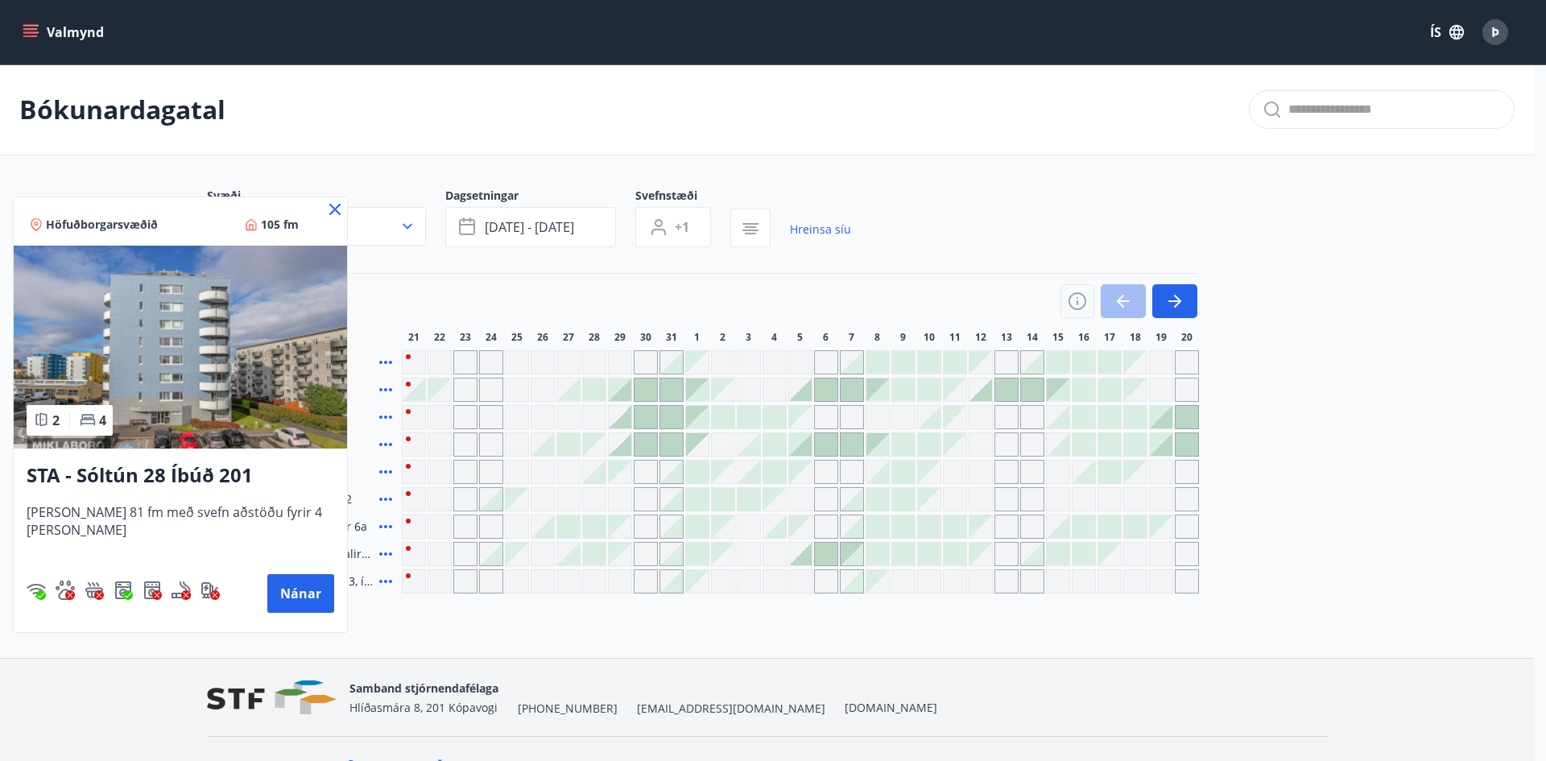
drag, startPoint x: 317, startPoint y: 206, endPoint x: 329, endPoint y: 344, distance: 138.2
click at [325, 206] on icon at bounding box center [334, 209] width 19 height 19
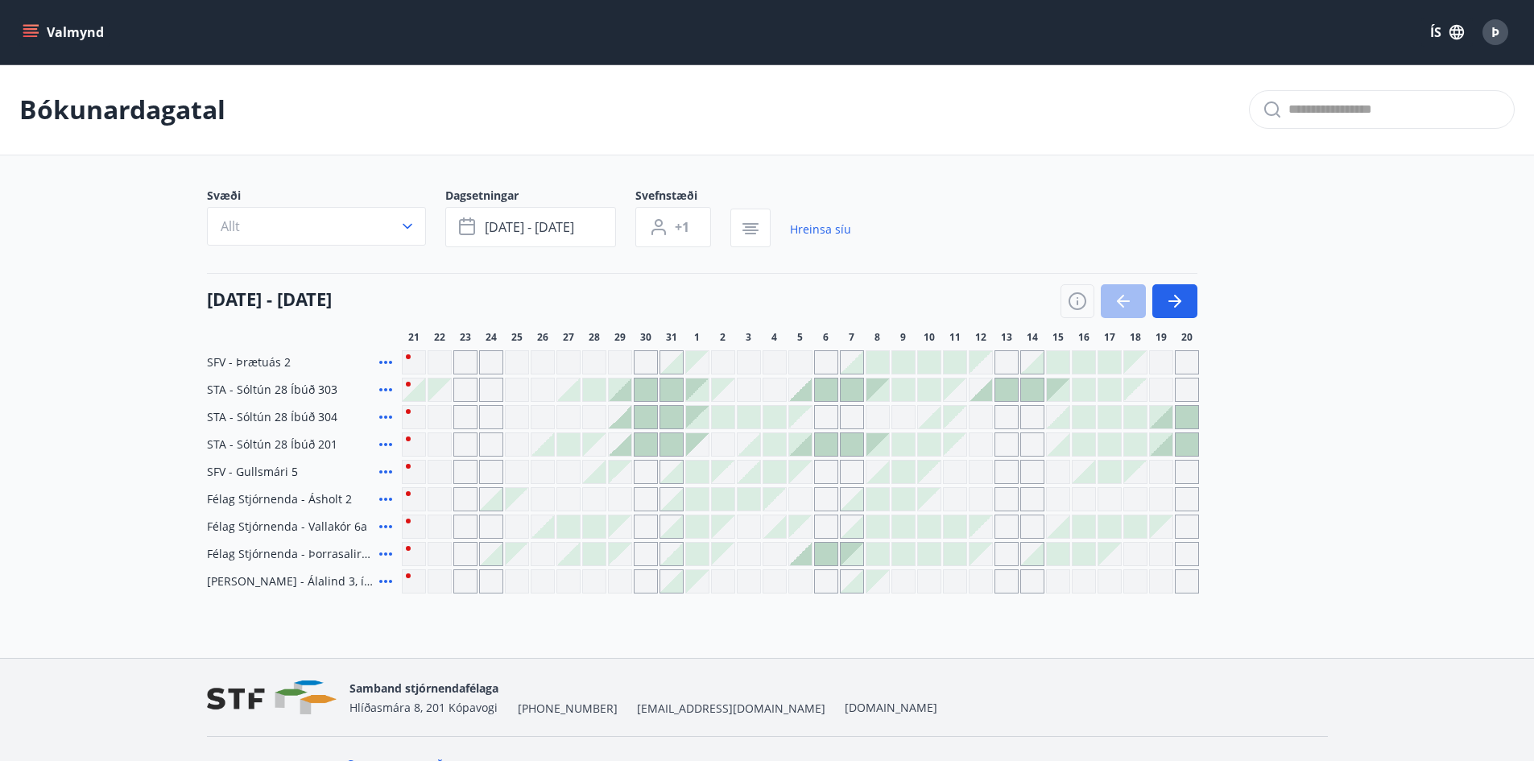
click at [381, 448] on icon at bounding box center [385, 444] width 19 height 19
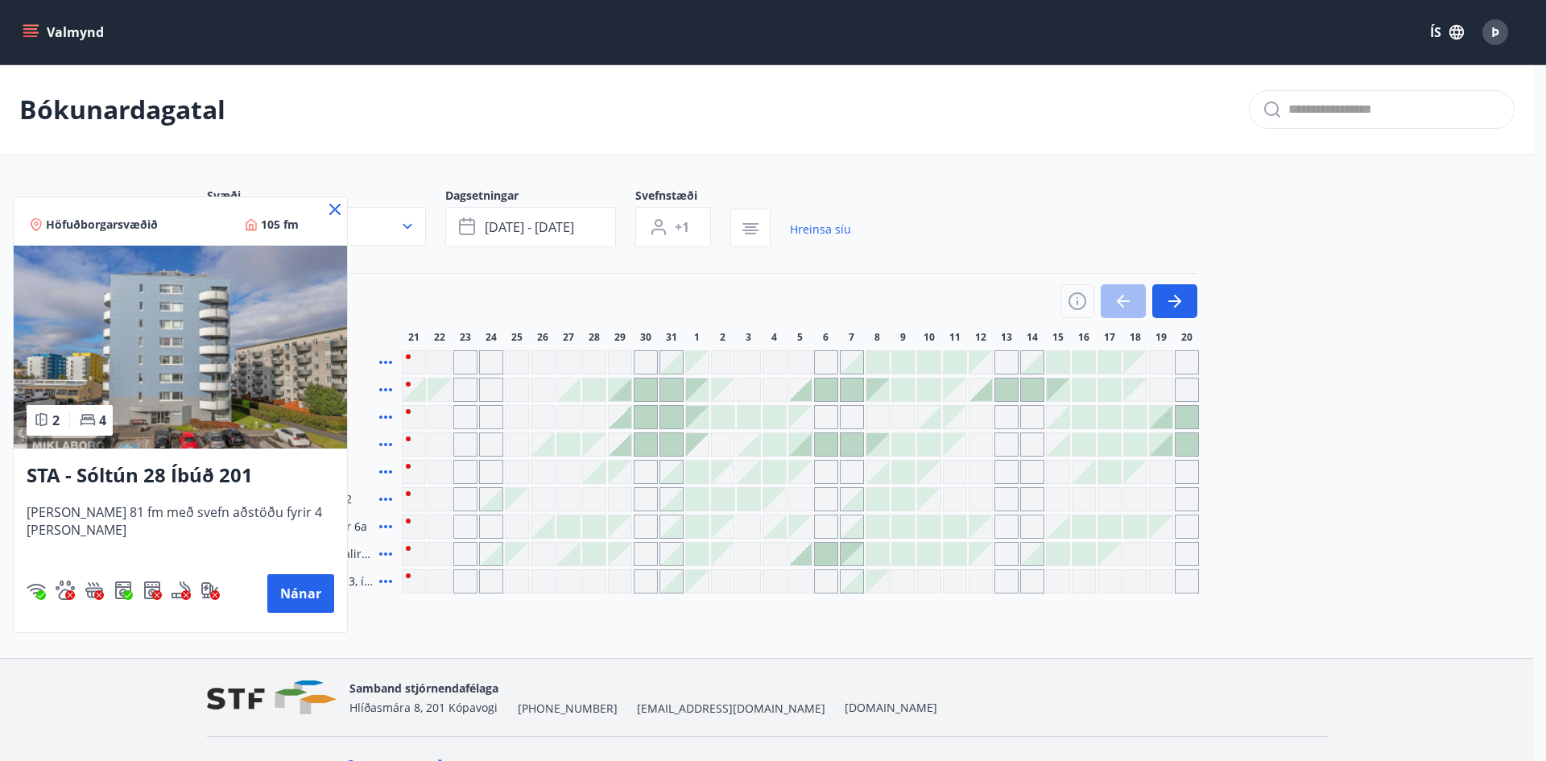
drag, startPoint x: 312, startPoint y: 209, endPoint x: 354, endPoint y: 388, distance: 184.4
click at [325, 209] on icon at bounding box center [334, 209] width 19 height 19
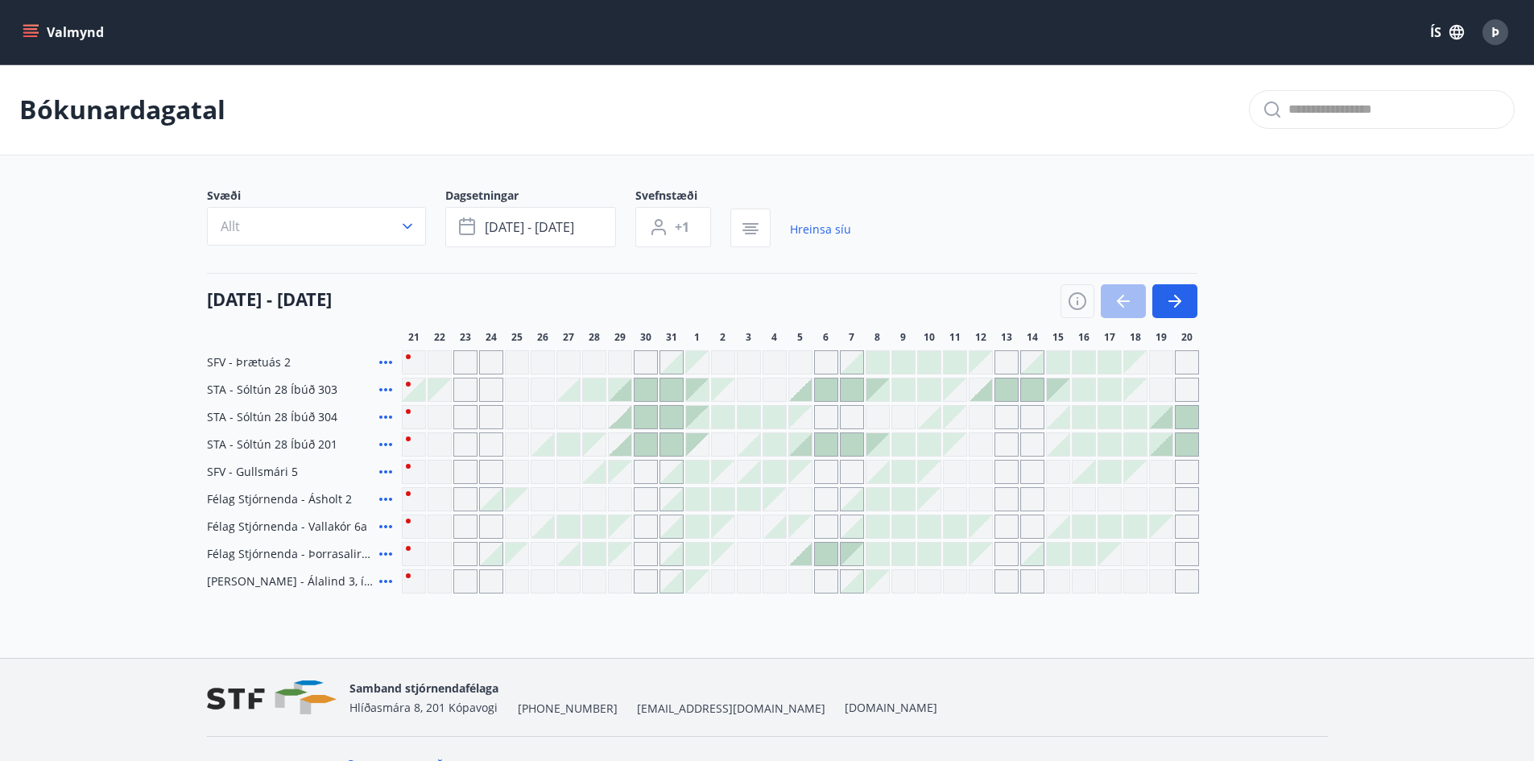
click at [389, 500] on icon at bounding box center [385, 499] width 13 height 3
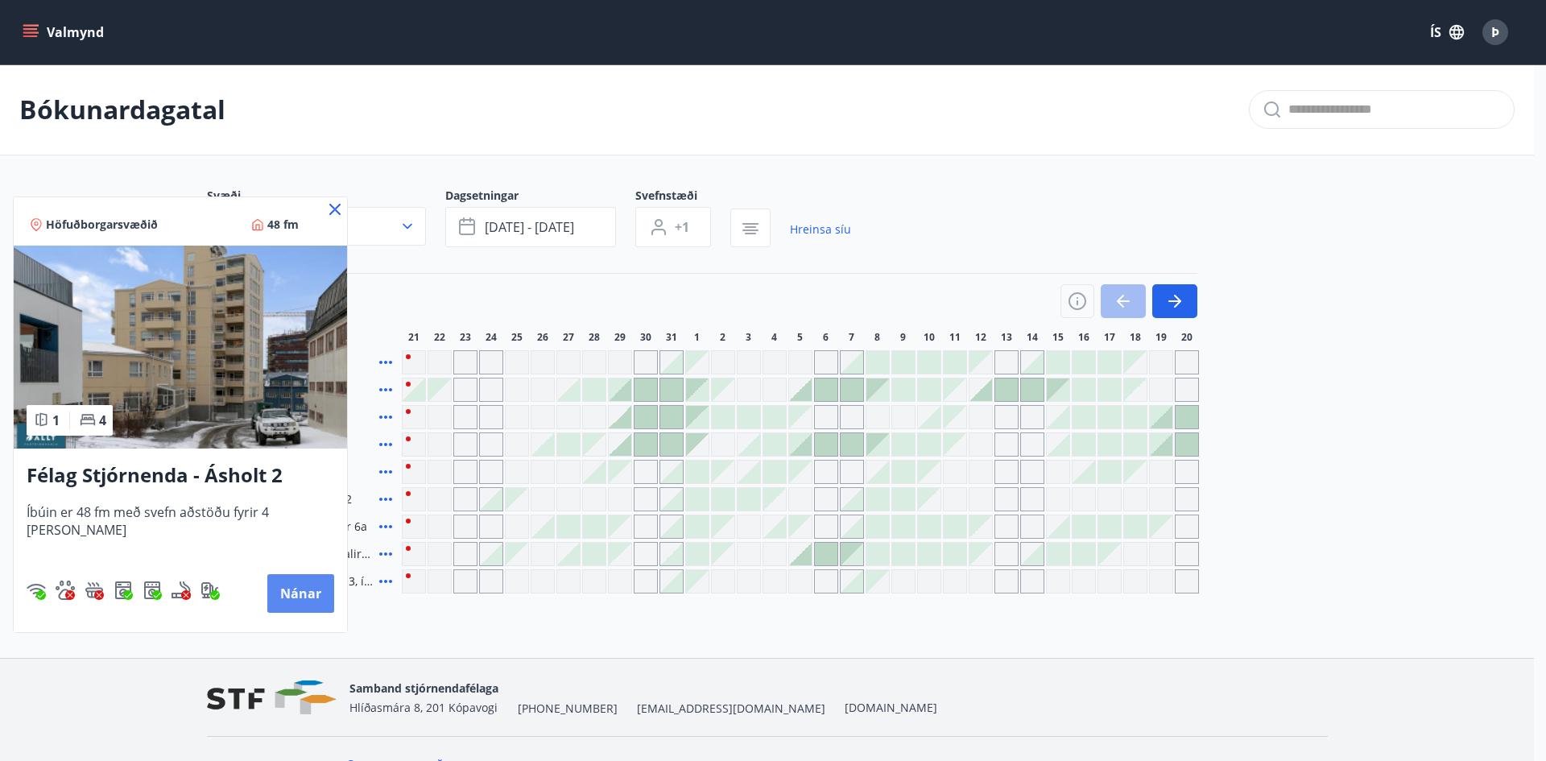
click at [269, 587] on button "Nánar" at bounding box center [300, 593] width 67 height 39
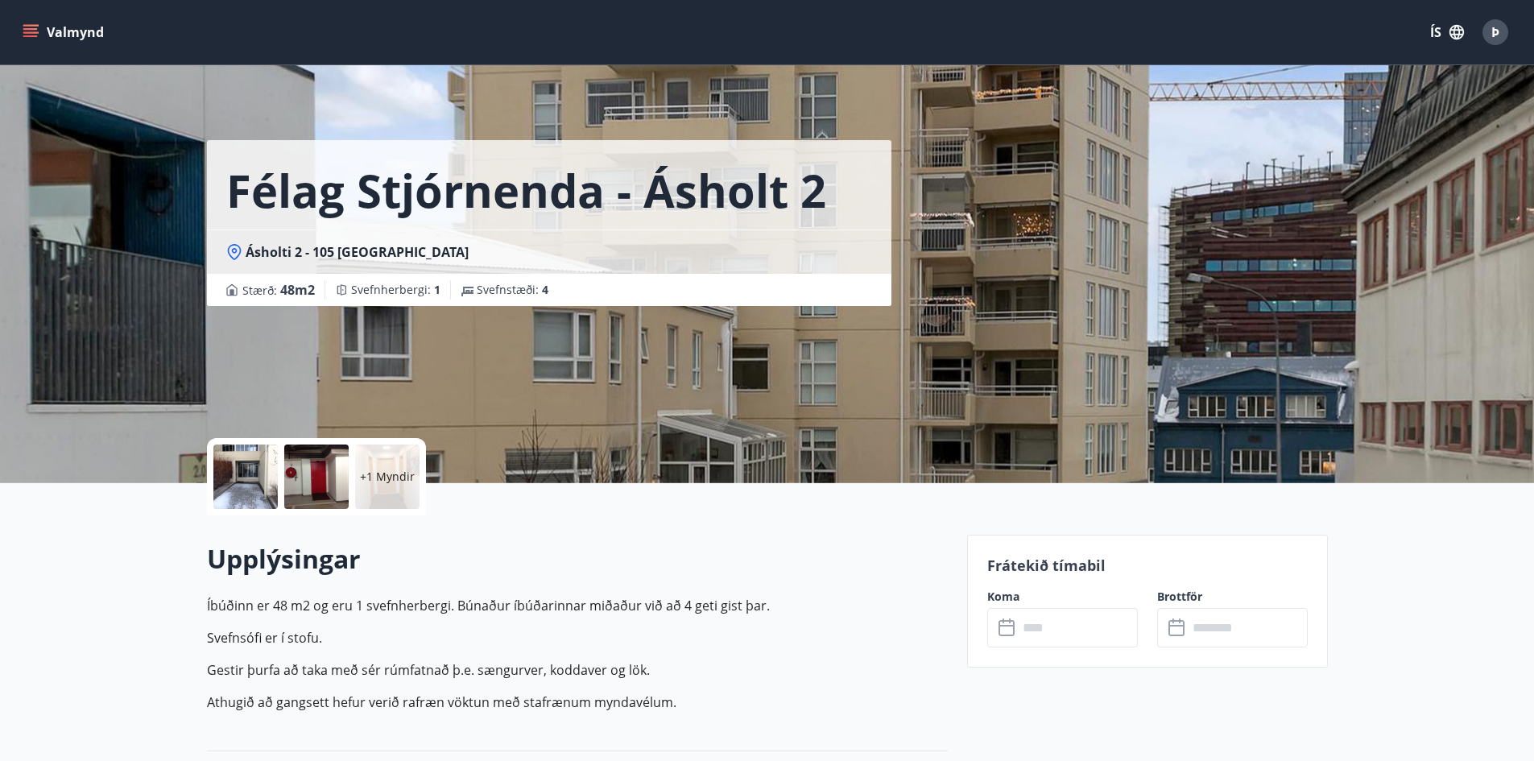
click at [912, 631] on p "Svefnsófi er í stofu." at bounding box center [577, 637] width 741 height 19
click at [234, 465] on div at bounding box center [245, 477] width 64 height 64
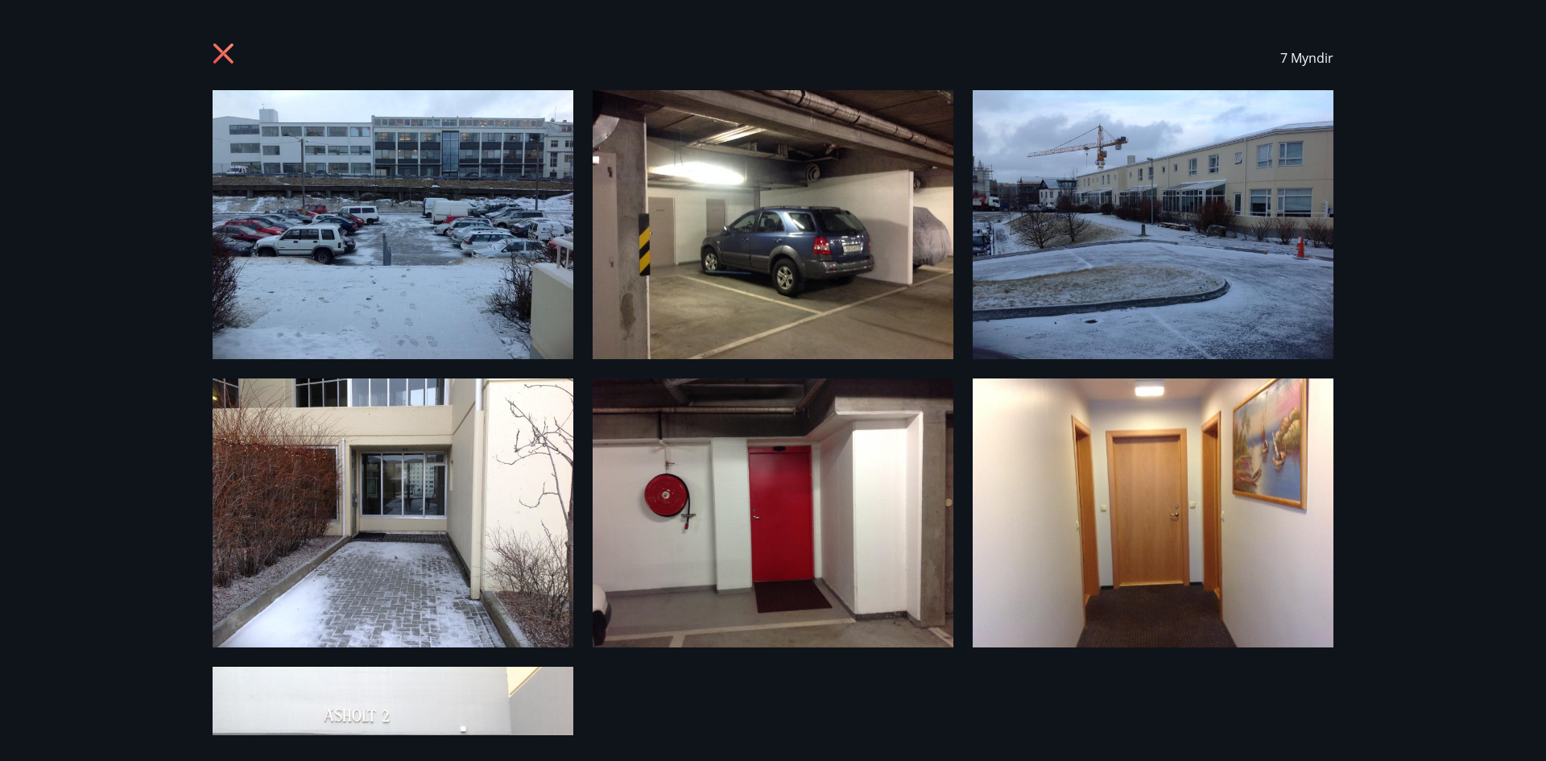
click at [416, 252] on img at bounding box center [393, 224] width 361 height 269
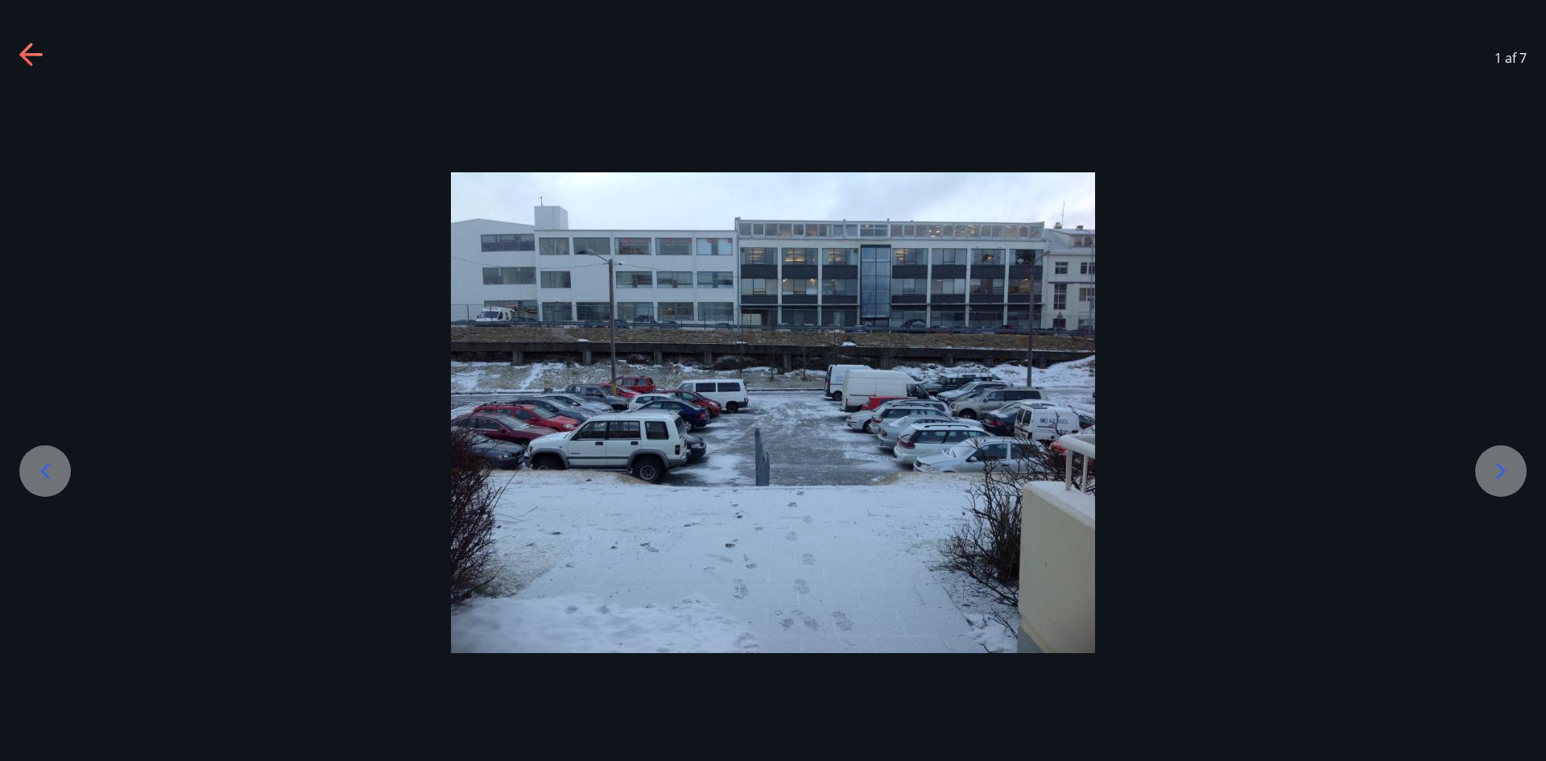
click at [1511, 482] on icon at bounding box center [1501, 471] width 26 height 26
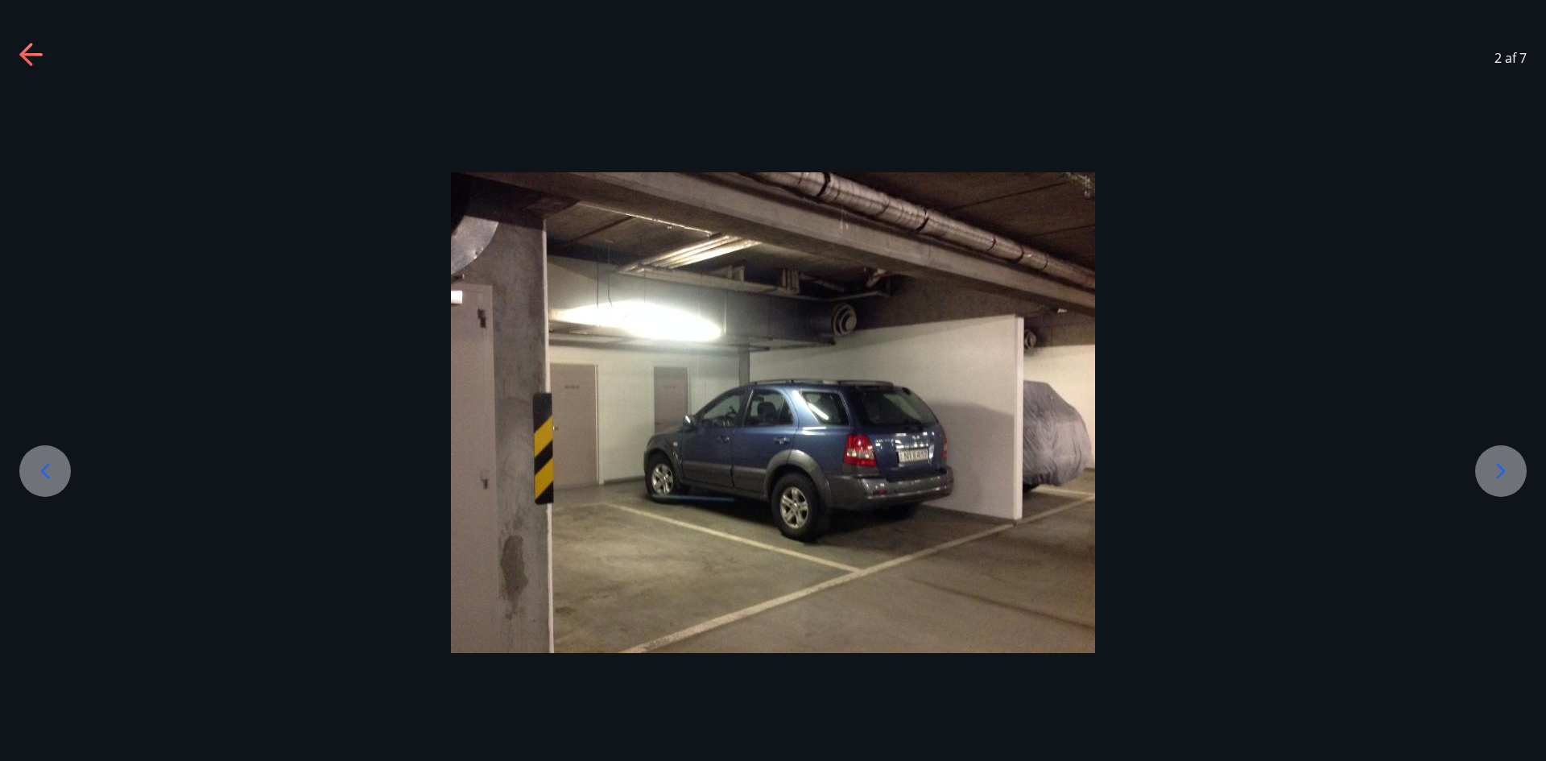
click at [1511, 482] on icon at bounding box center [1501, 471] width 26 height 26
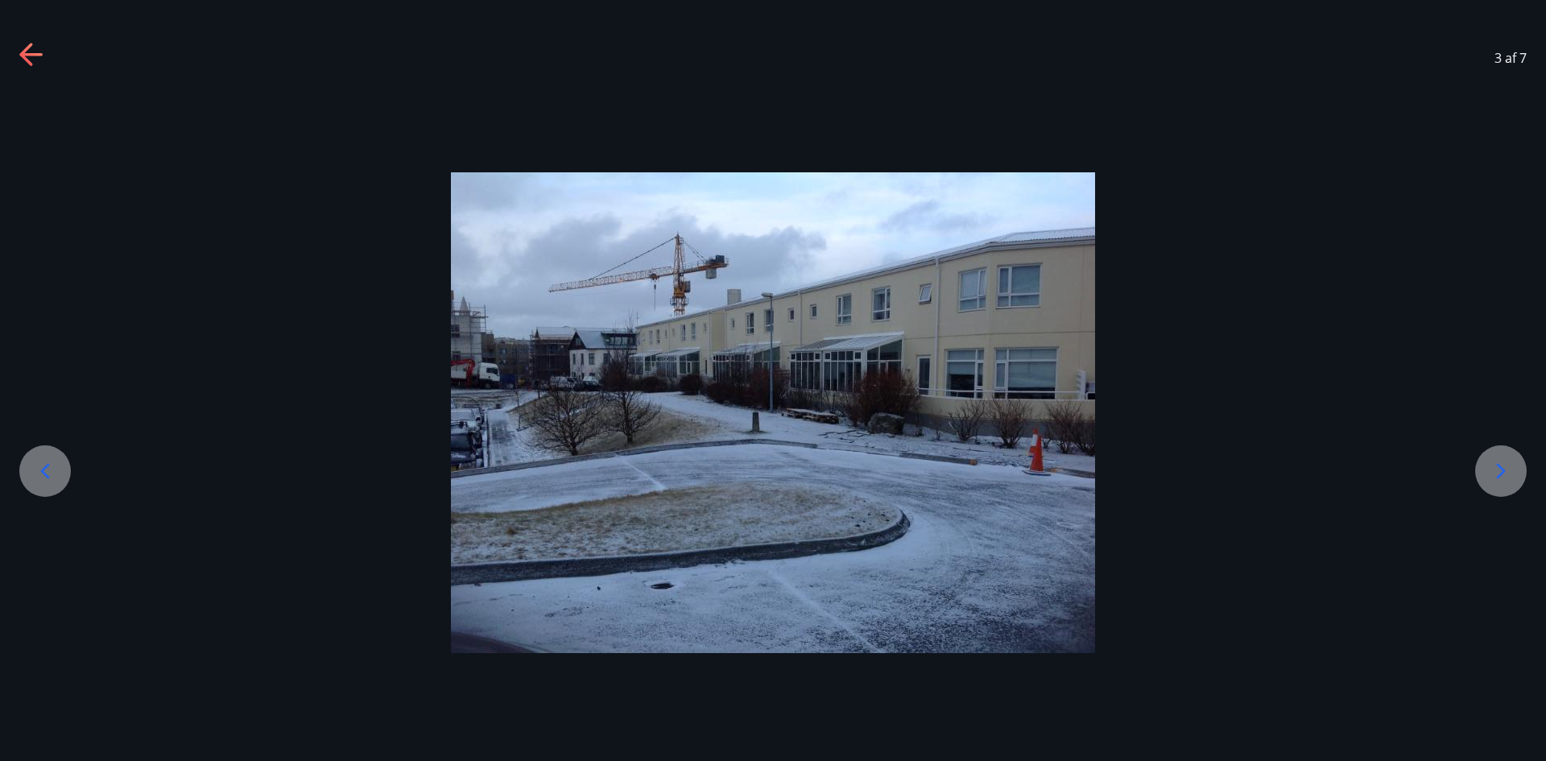
click at [1511, 482] on icon at bounding box center [1501, 471] width 26 height 26
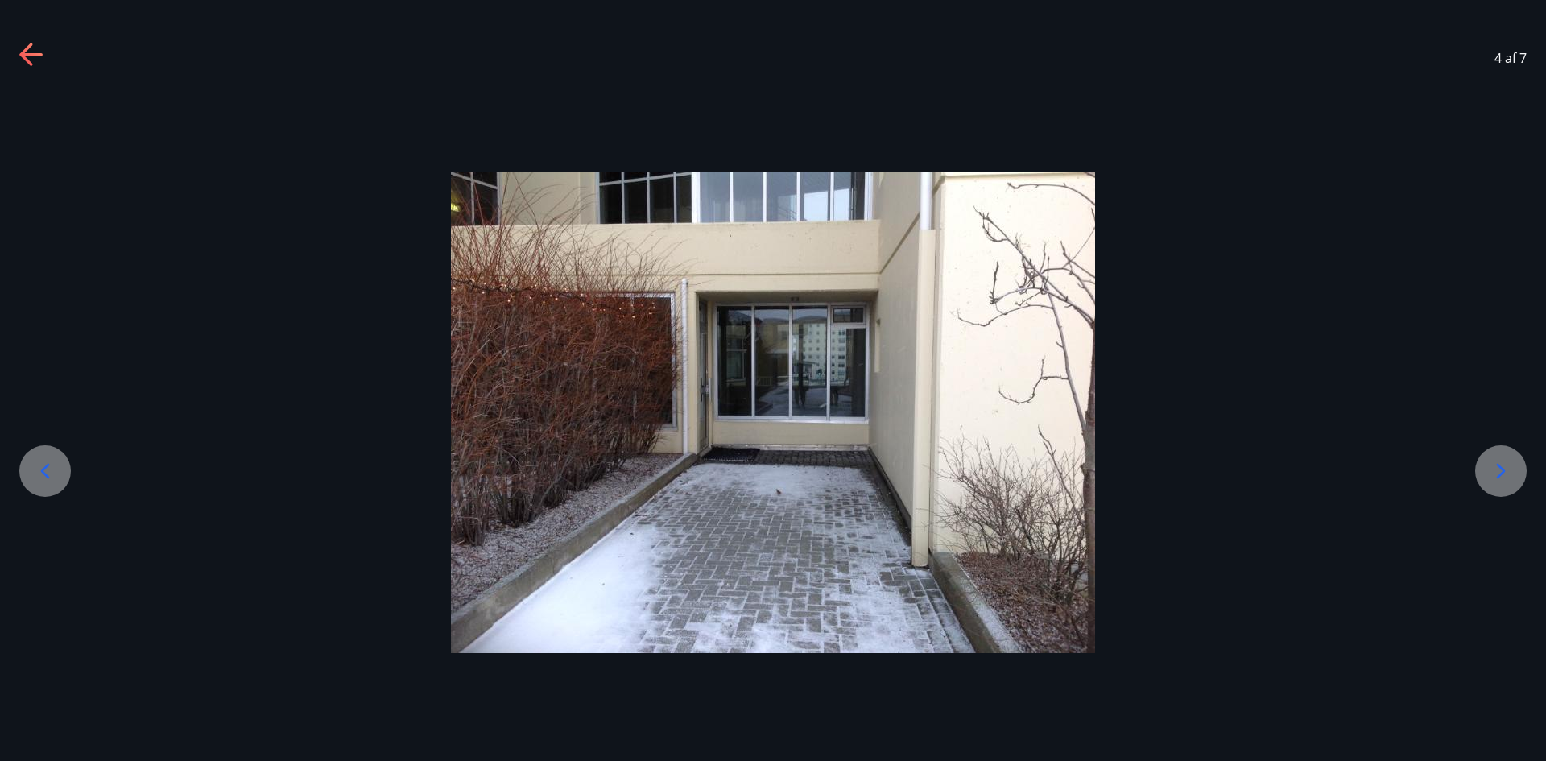
click at [1511, 482] on icon at bounding box center [1501, 471] width 26 height 26
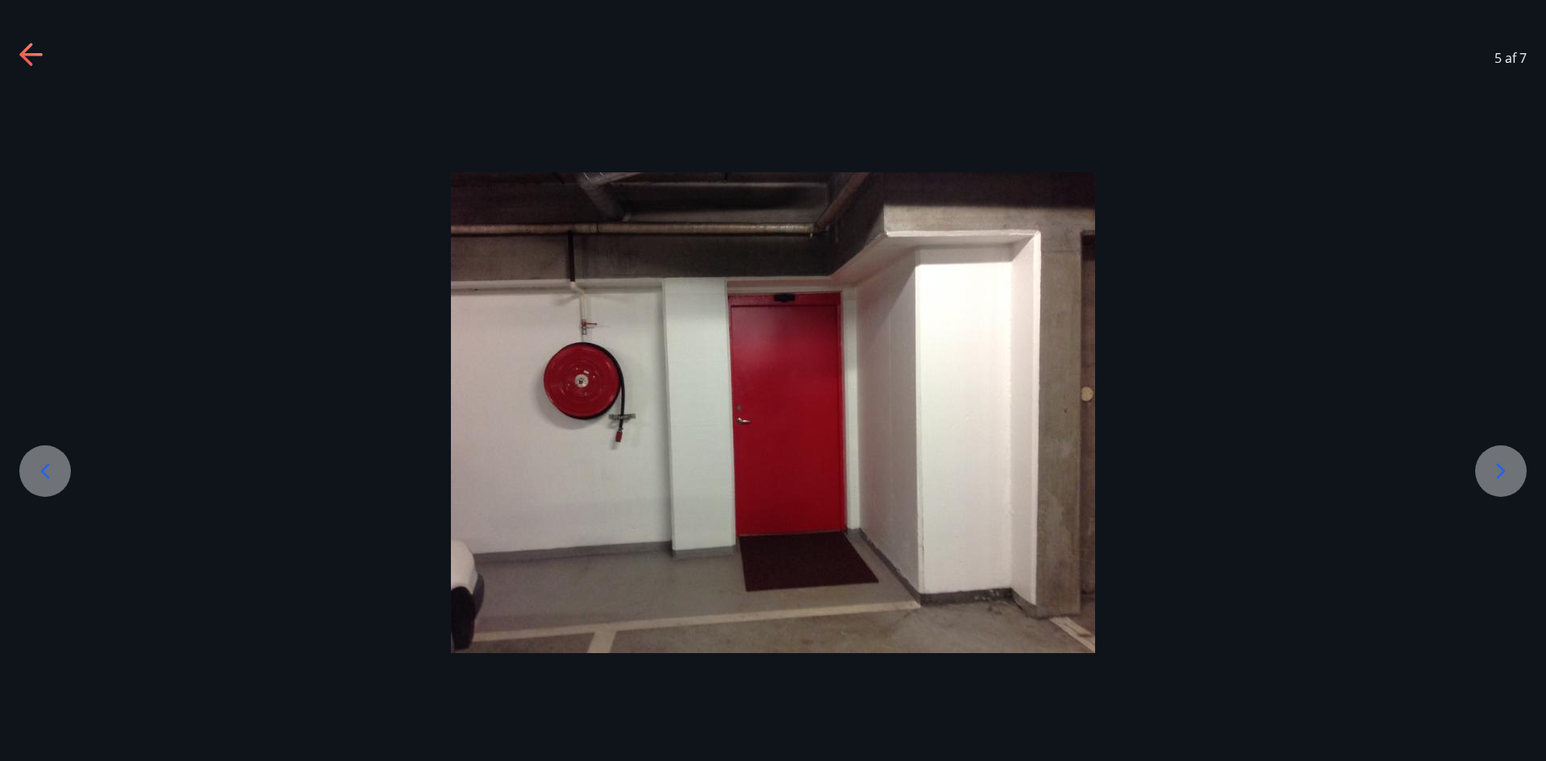
click at [1511, 482] on icon at bounding box center [1501, 471] width 26 height 26
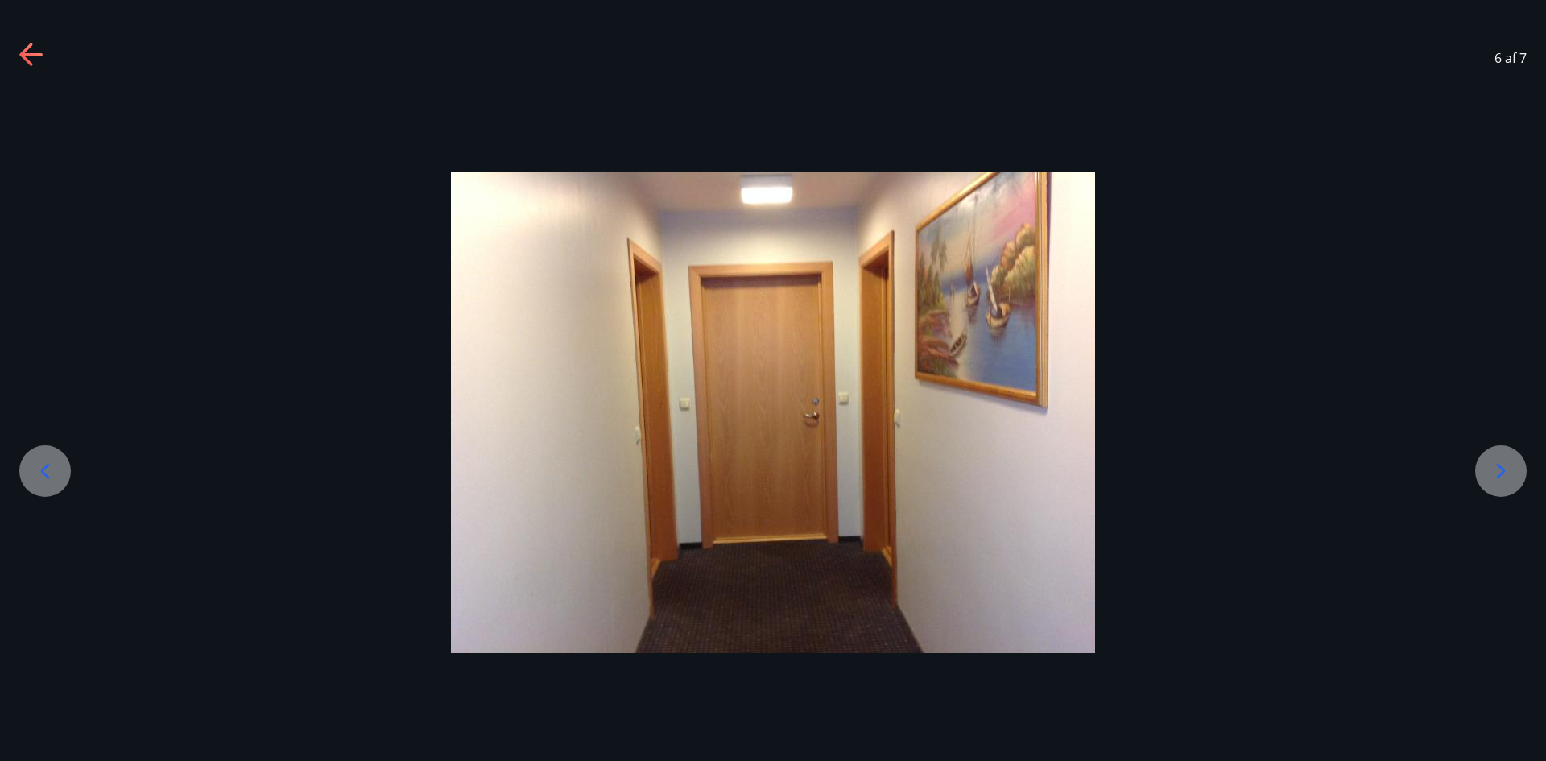
click at [1511, 482] on icon at bounding box center [1501, 471] width 26 height 26
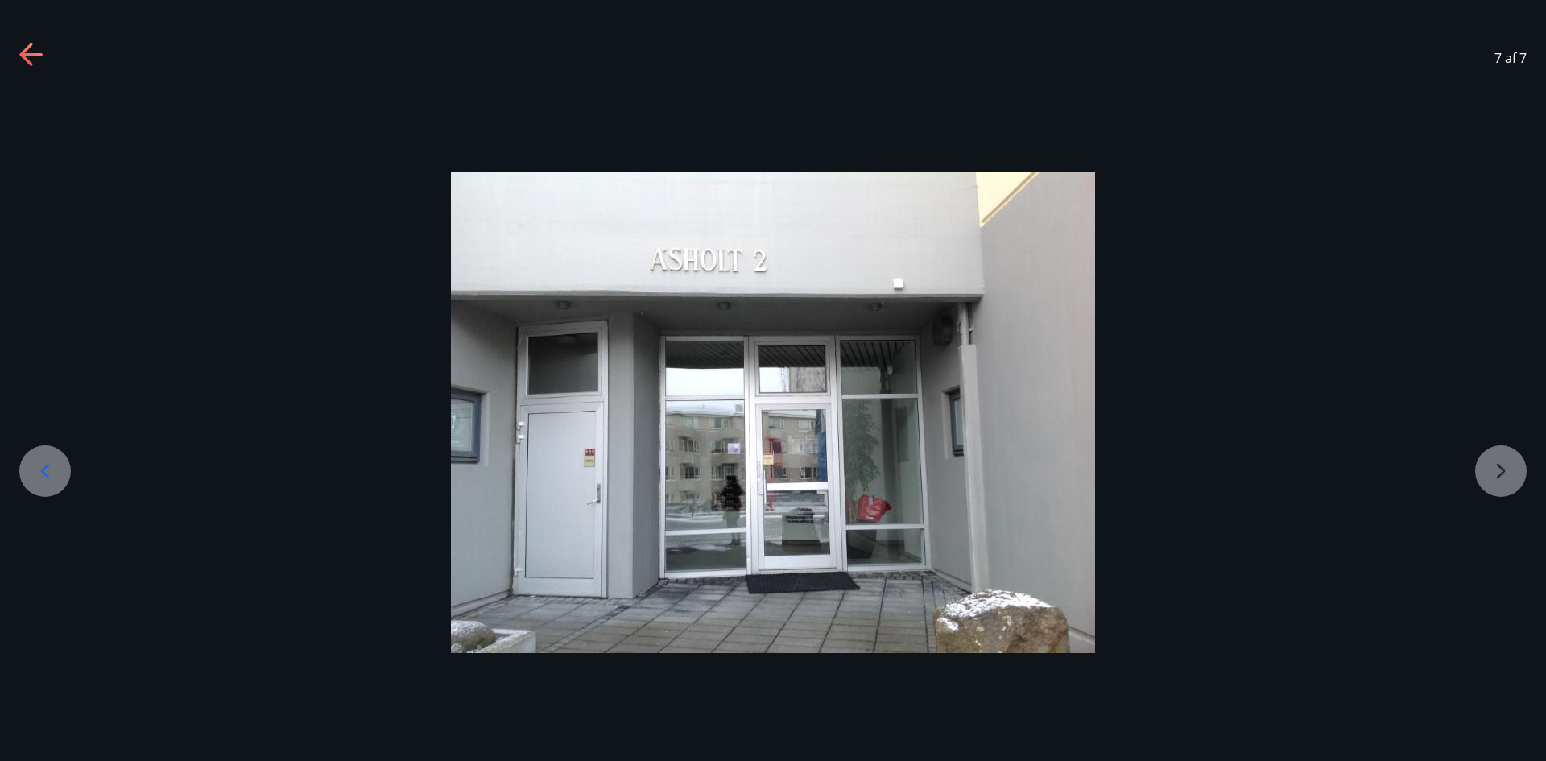
click at [1511, 482] on div at bounding box center [773, 412] width 1546 height 481
click at [21, 47] on icon at bounding box center [32, 56] width 26 height 26
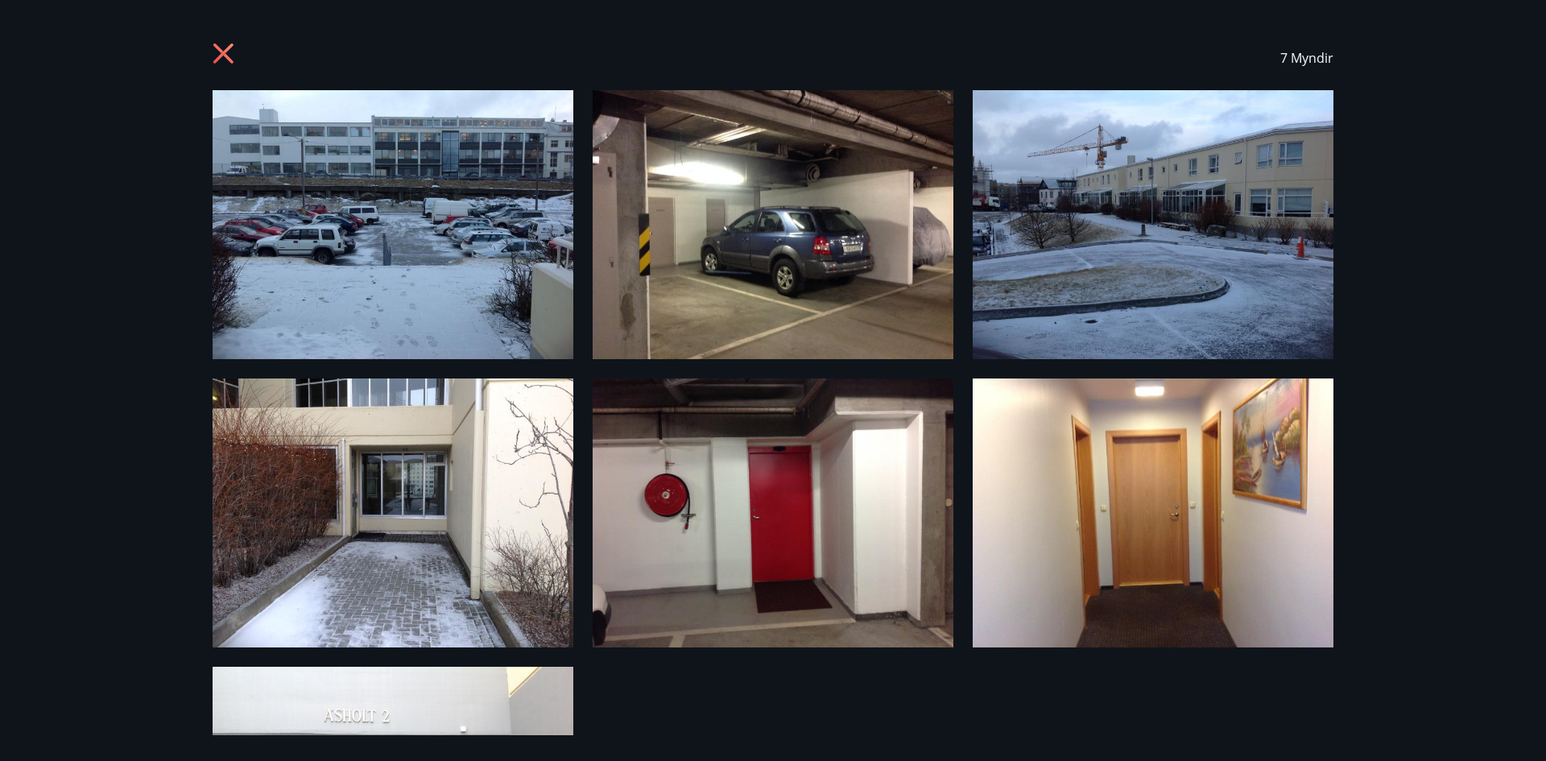
click at [221, 55] on icon at bounding box center [223, 53] width 20 height 20
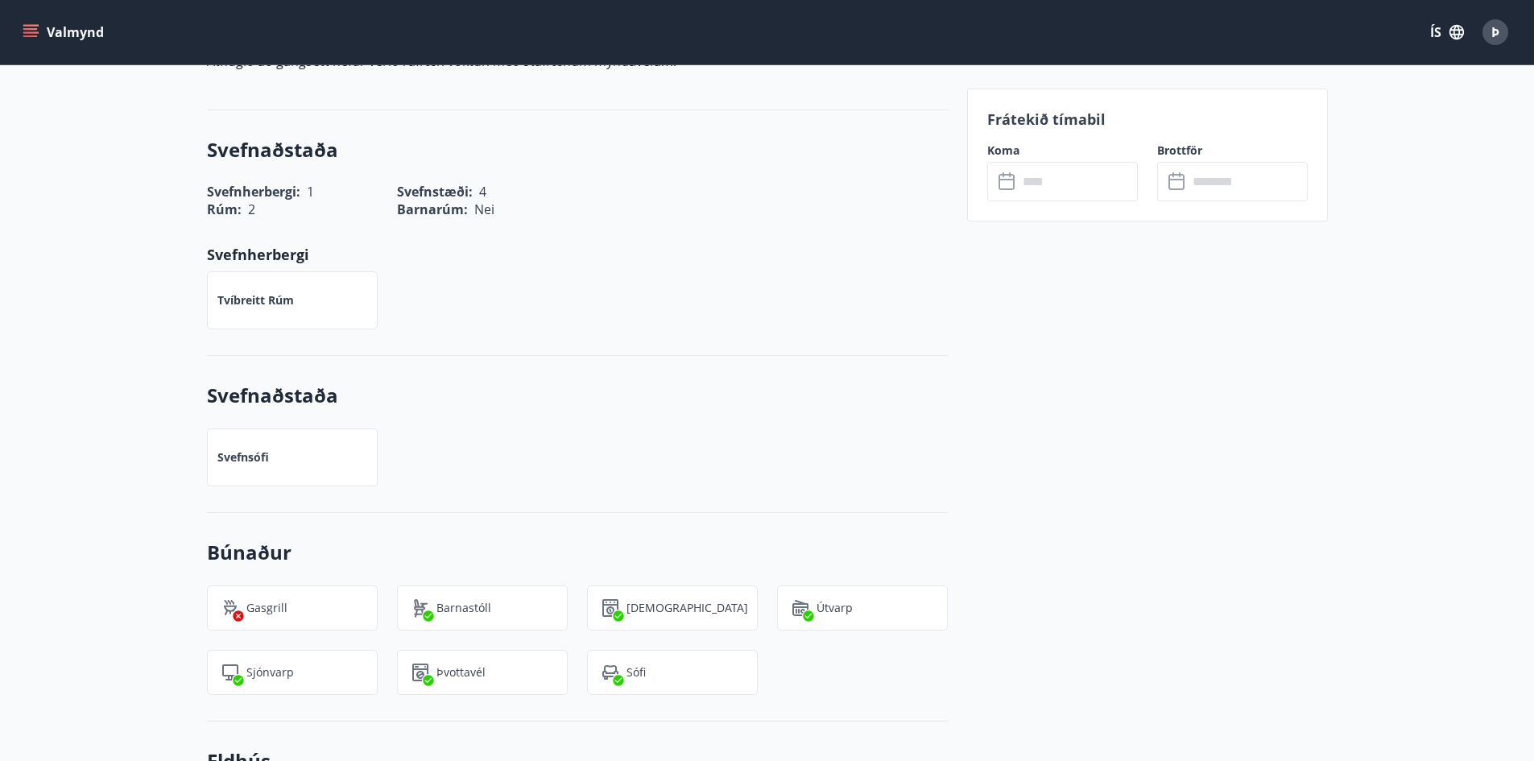
scroll to position [644, 0]
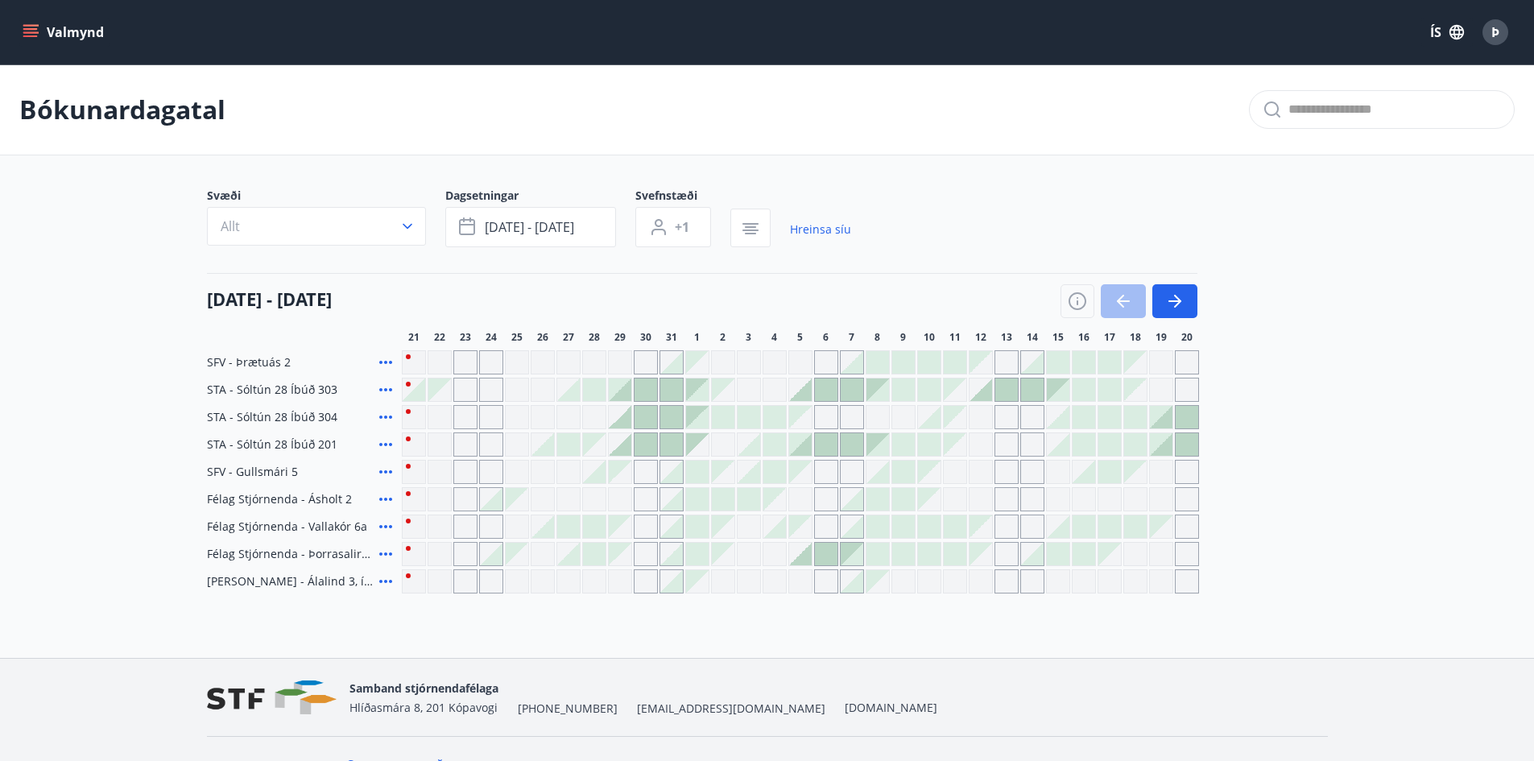
scroll to position [32, 0]
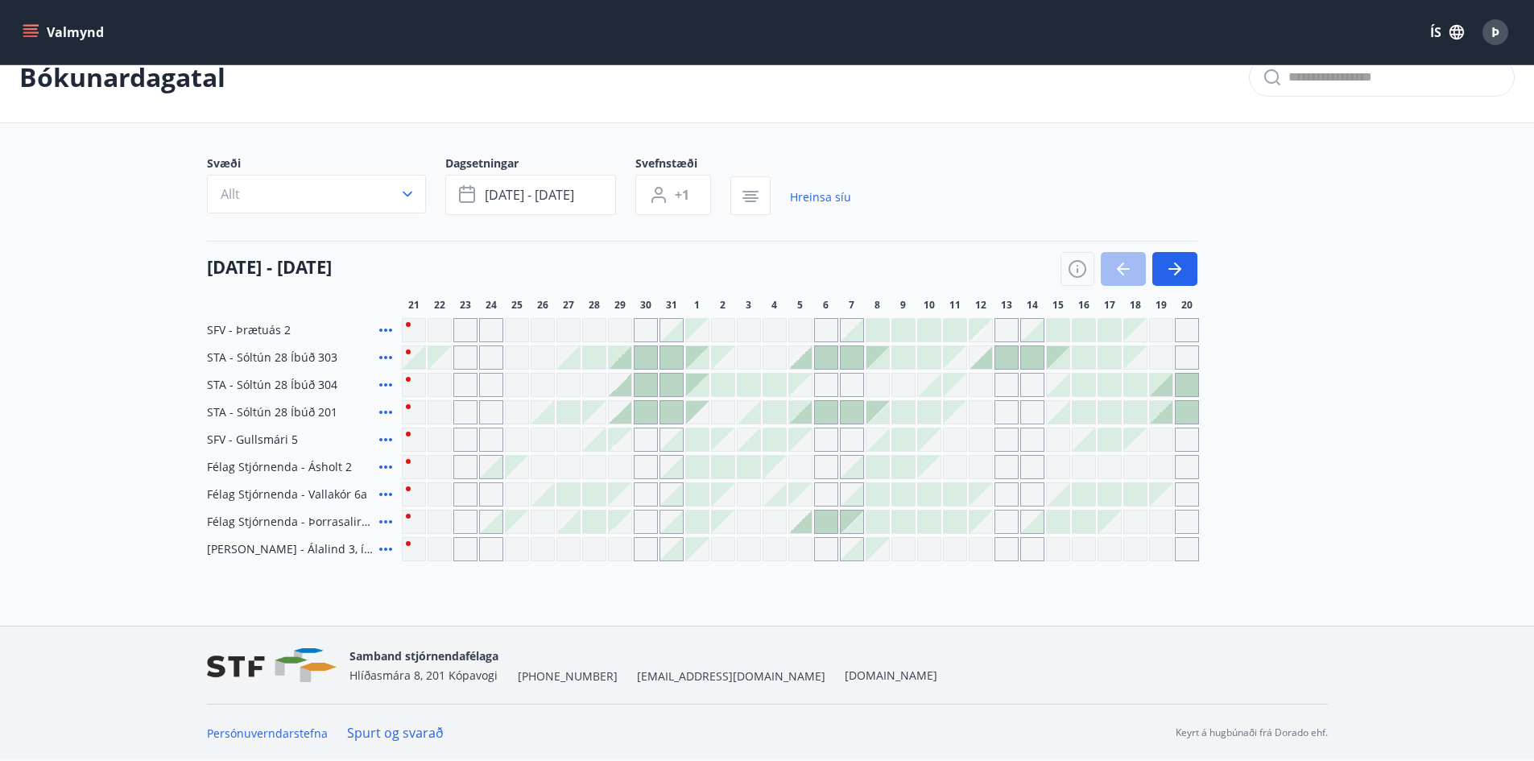
click at [388, 413] on icon at bounding box center [385, 412] width 19 height 19
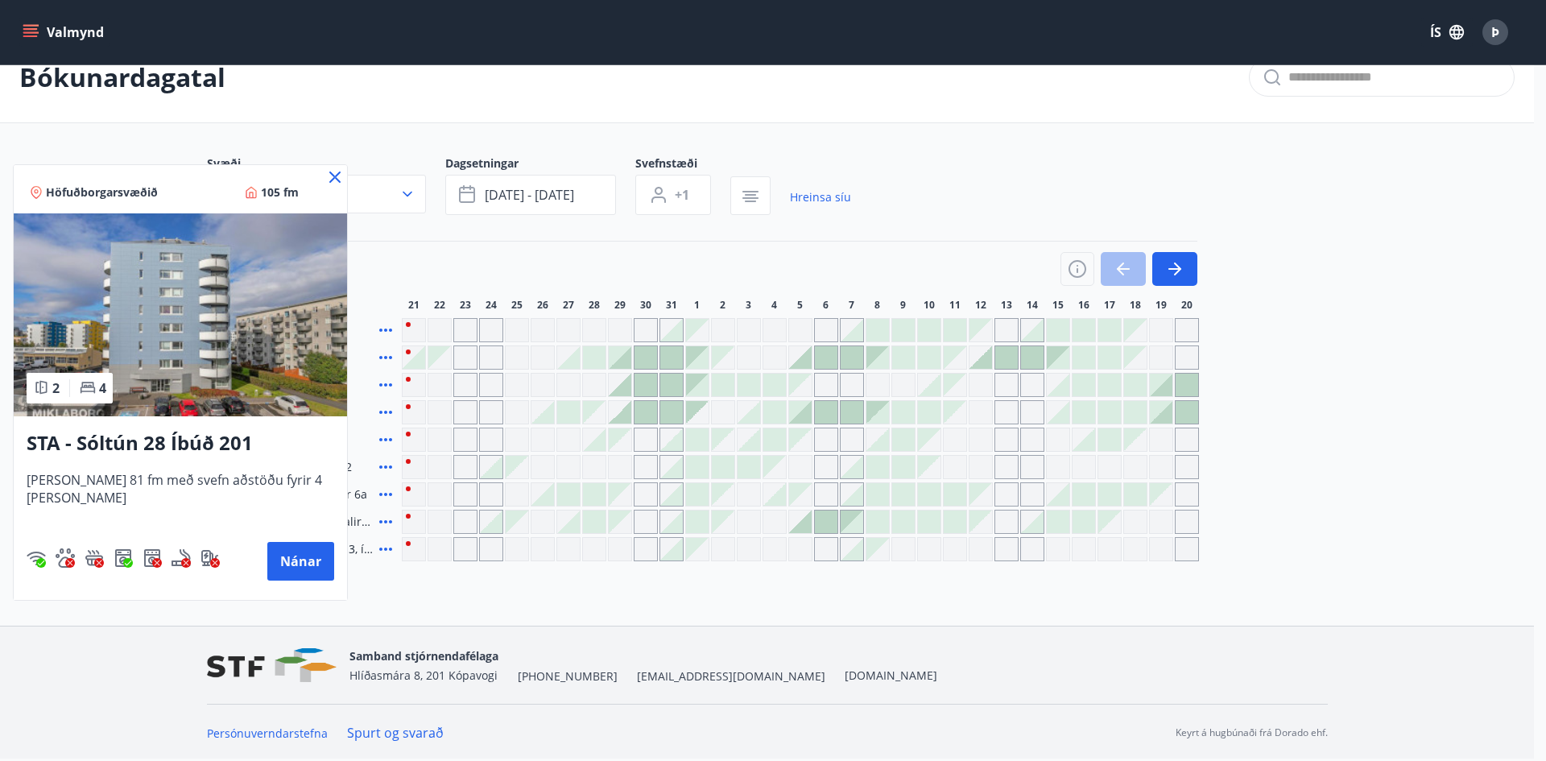
click at [325, 176] on icon at bounding box center [334, 177] width 19 height 19
